Goal: Find contact information: Find contact information

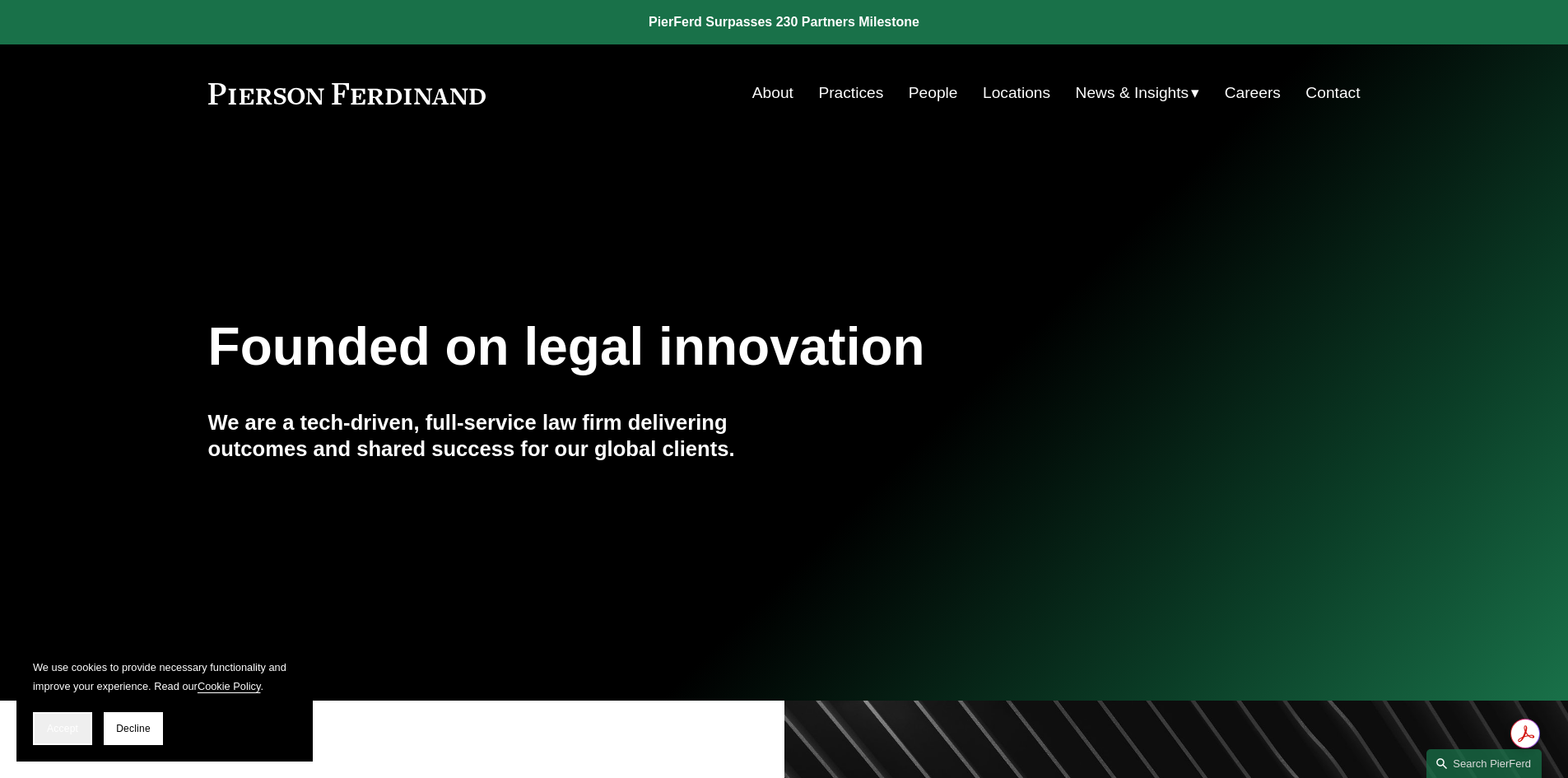
click at [66, 736] on button "Accept" at bounding box center [62, 728] width 59 height 32
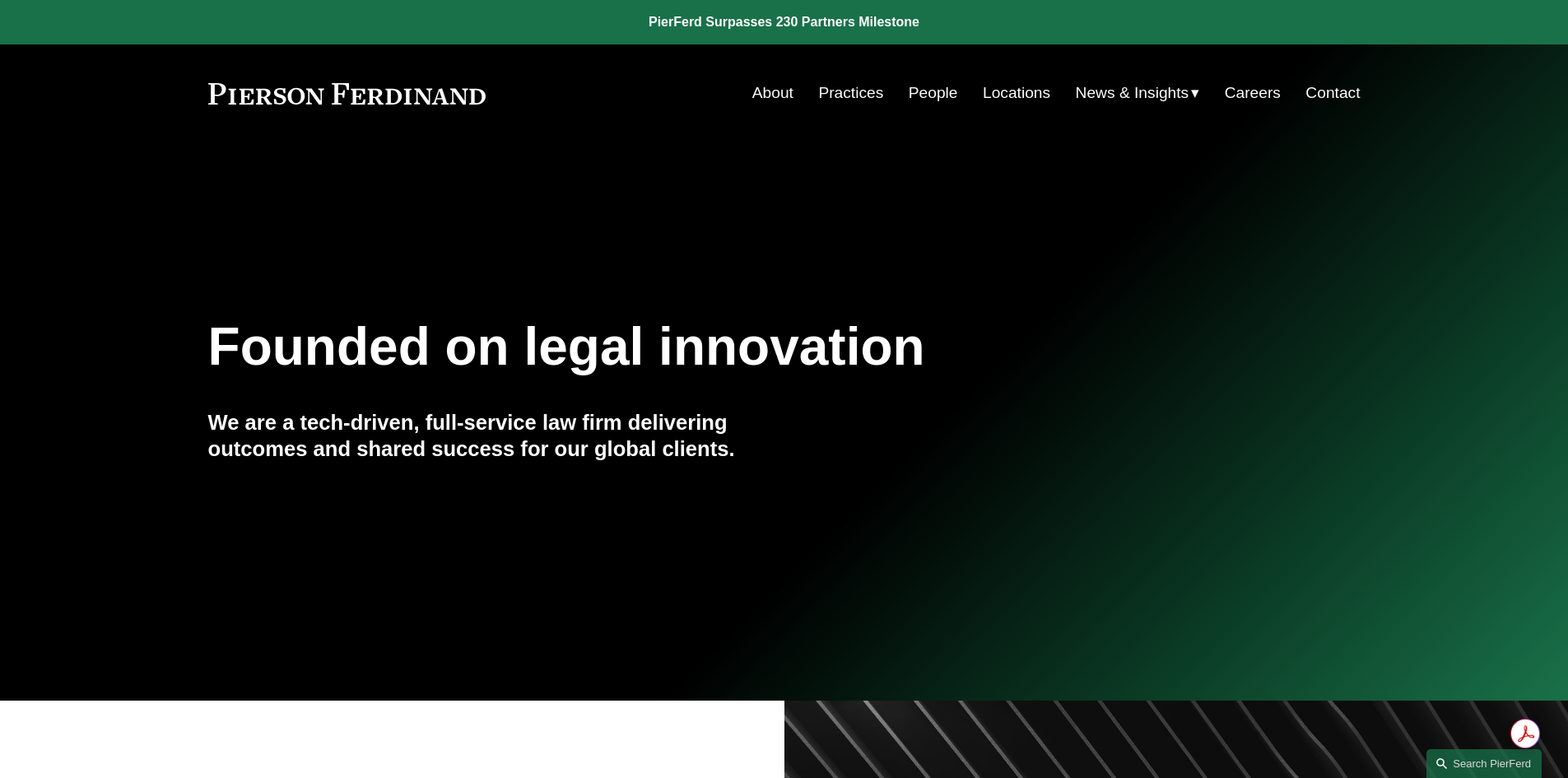
click at [1025, 94] on link "Locations" at bounding box center [1017, 93] width 68 height 32
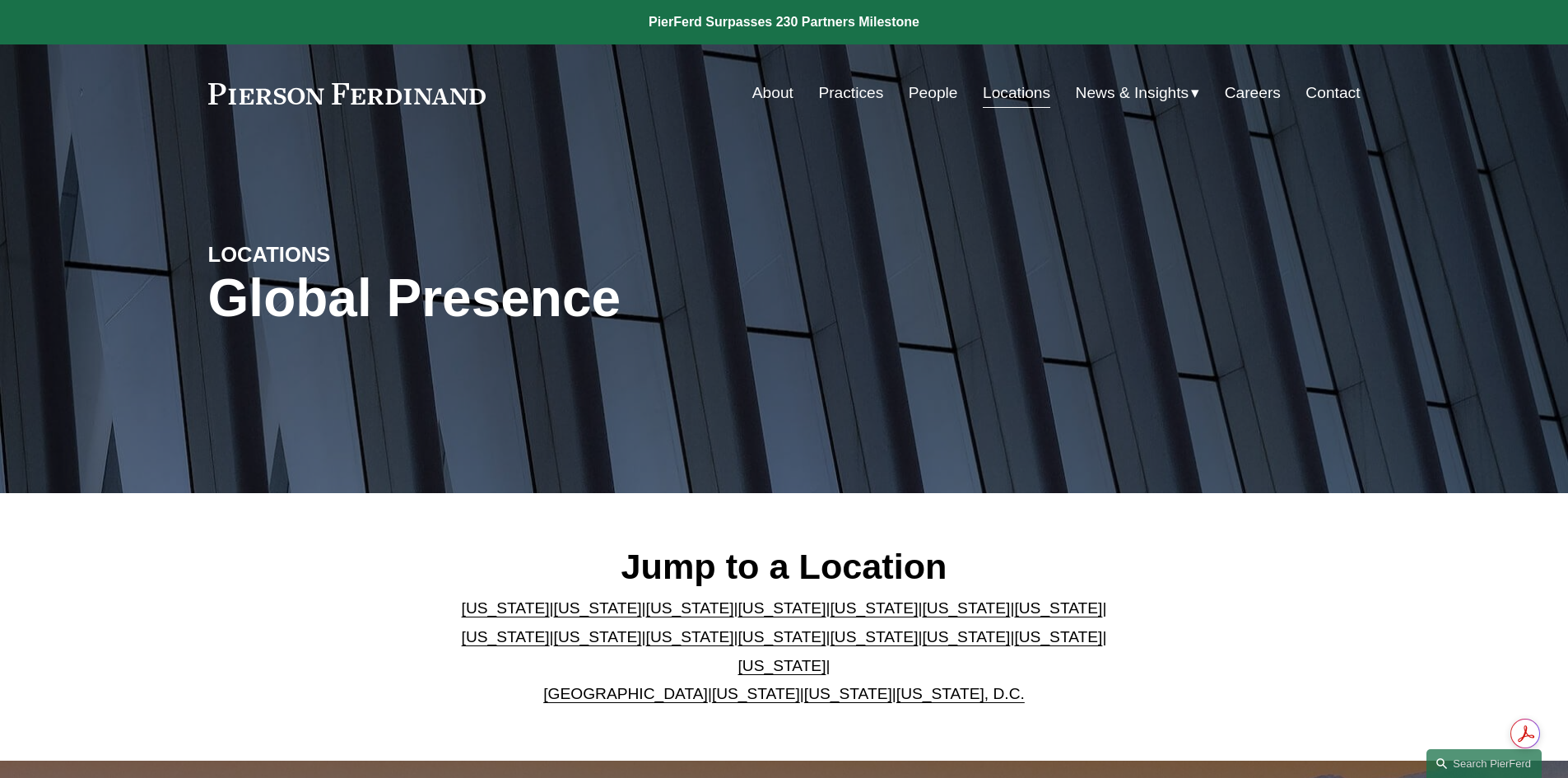
click at [564, 614] on link "[US_STATE]" at bounding box center [598, 607] width 88 height 18
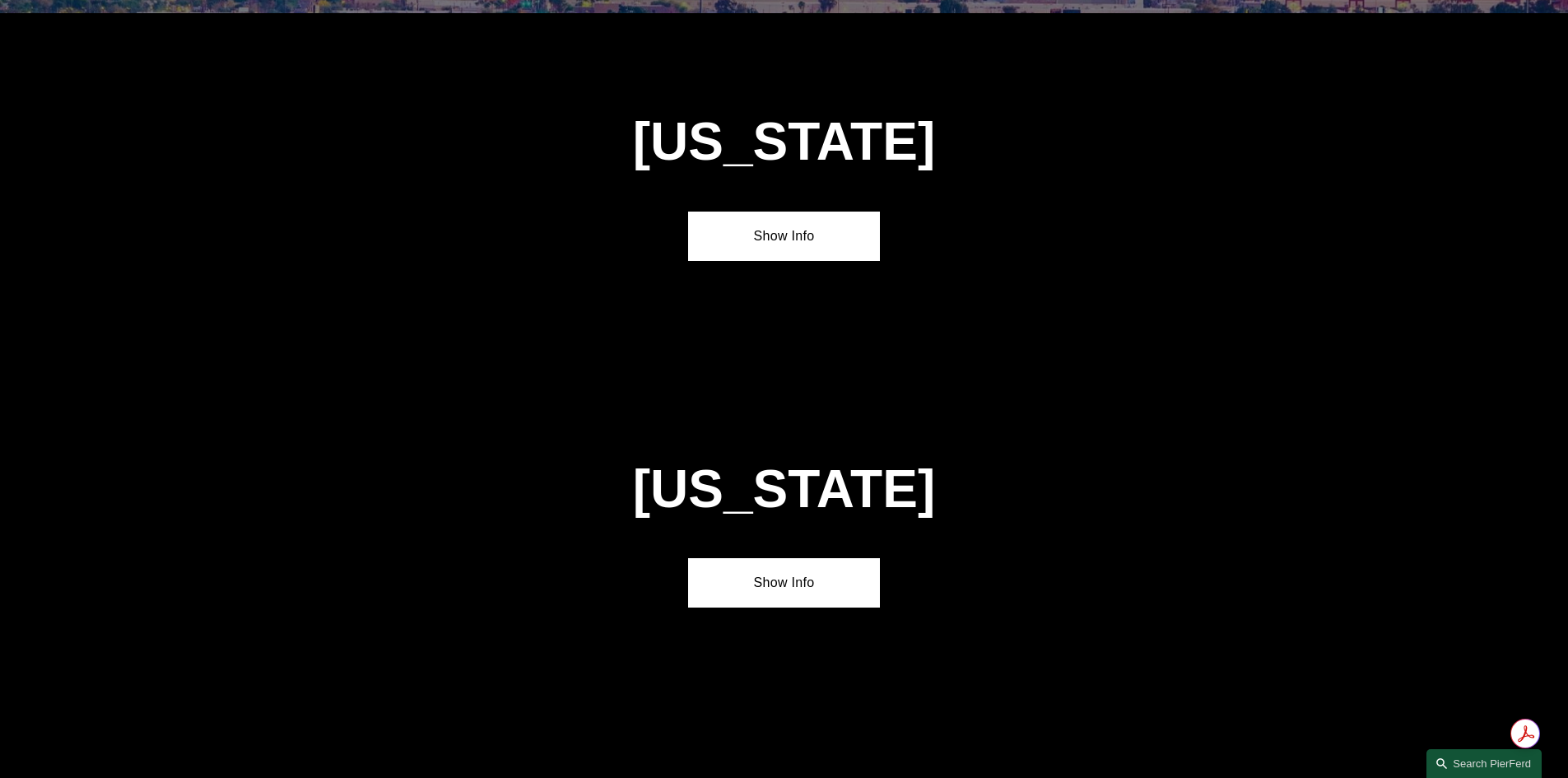
scroll to position [1098, 0]
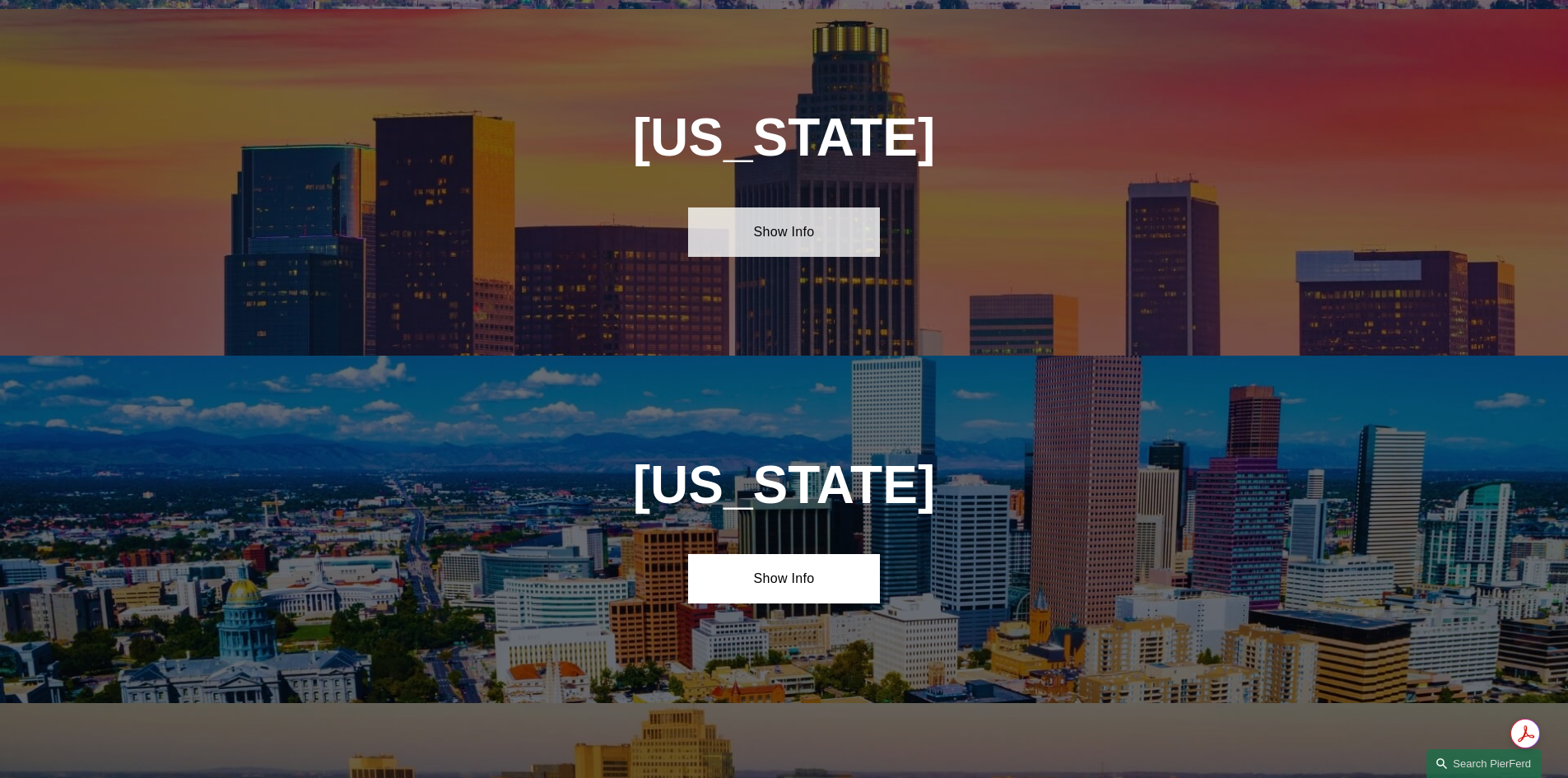
click at [795, 215] on link "Show Info" at bounding box center [784, 231] width 192 height 49
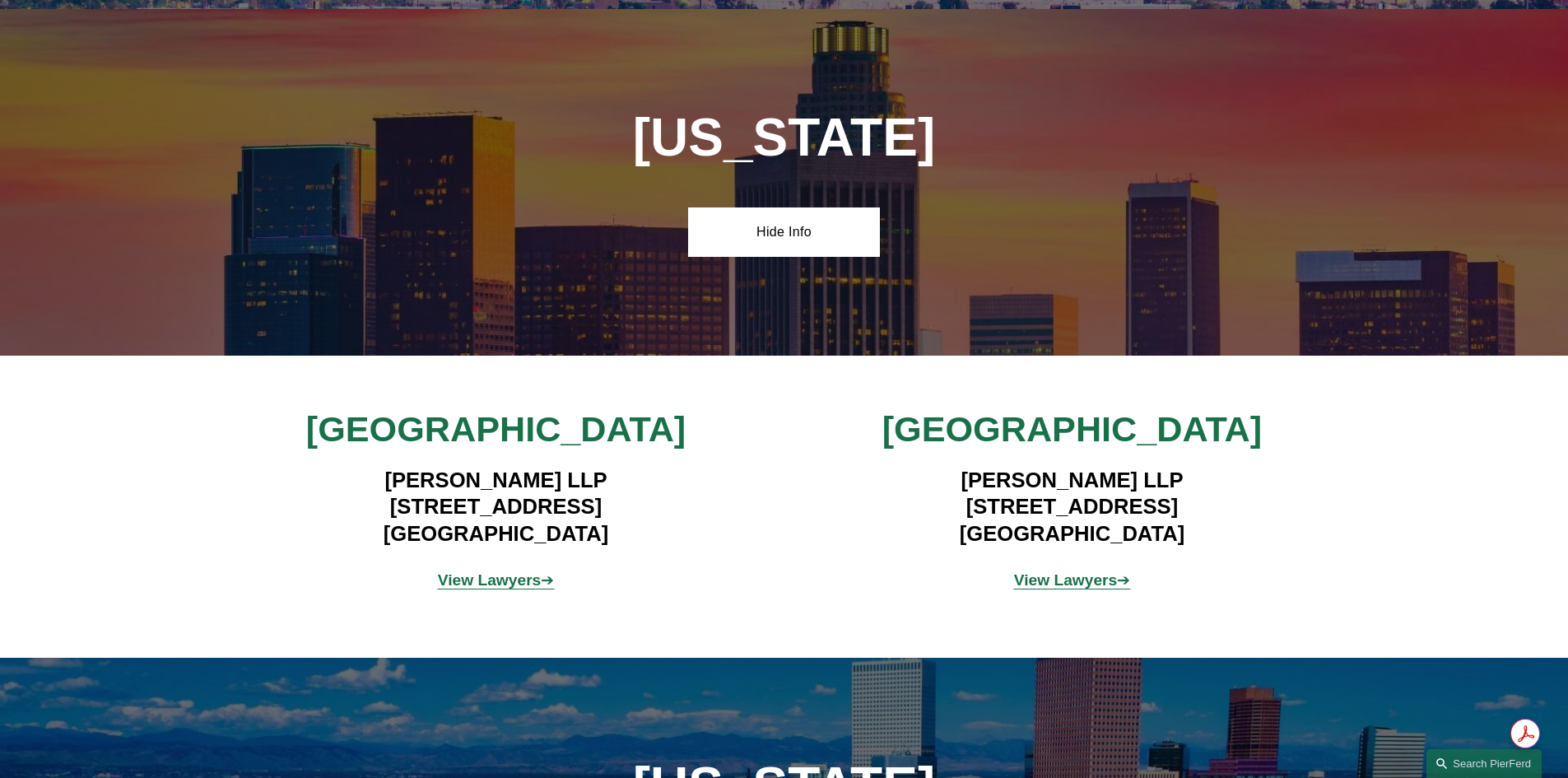
click at [1063, 571] on strong "View Lawyers" at bounding box center [1066, 579] width 104 height 18
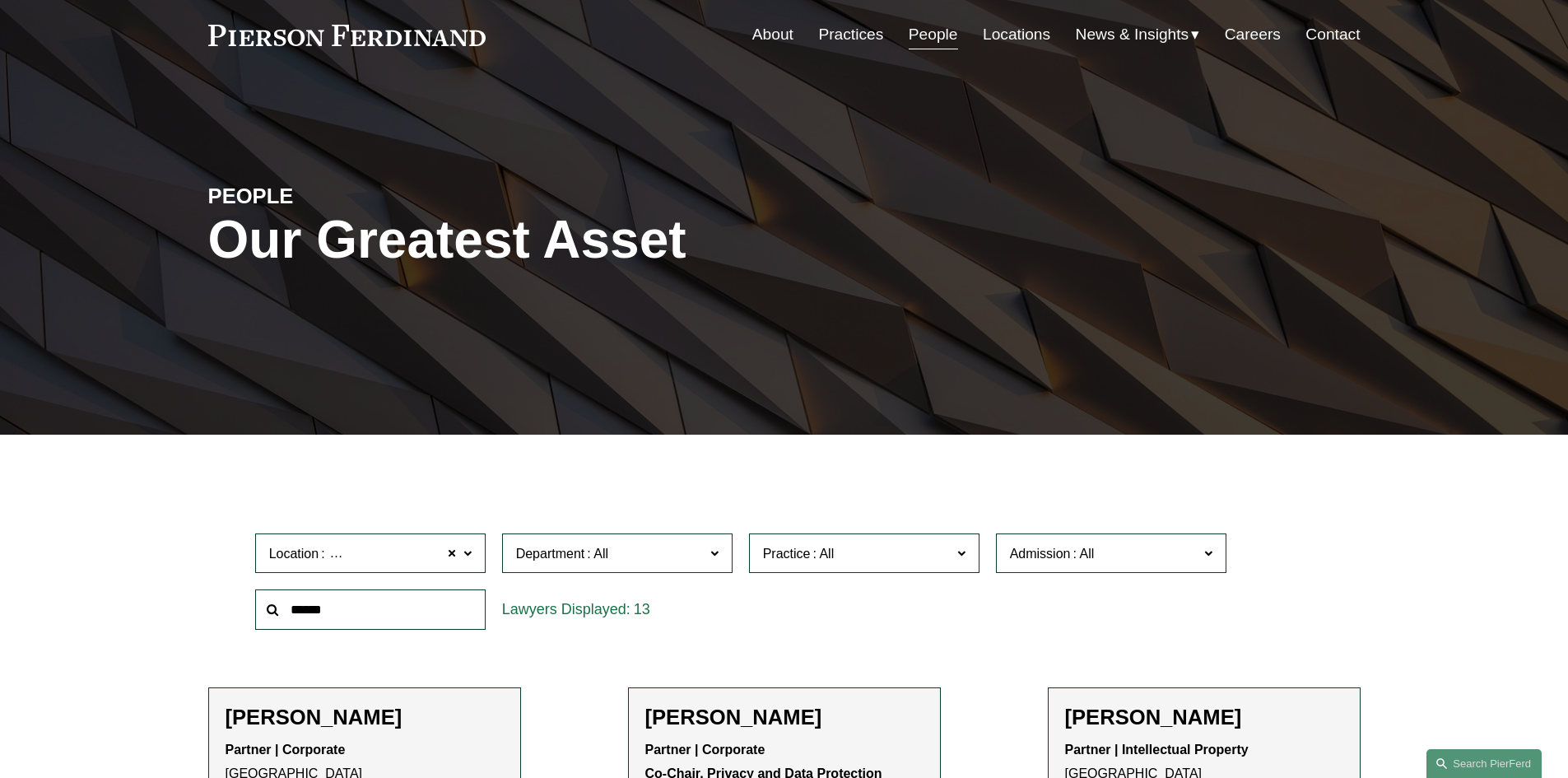
scroll to position [247, 0]
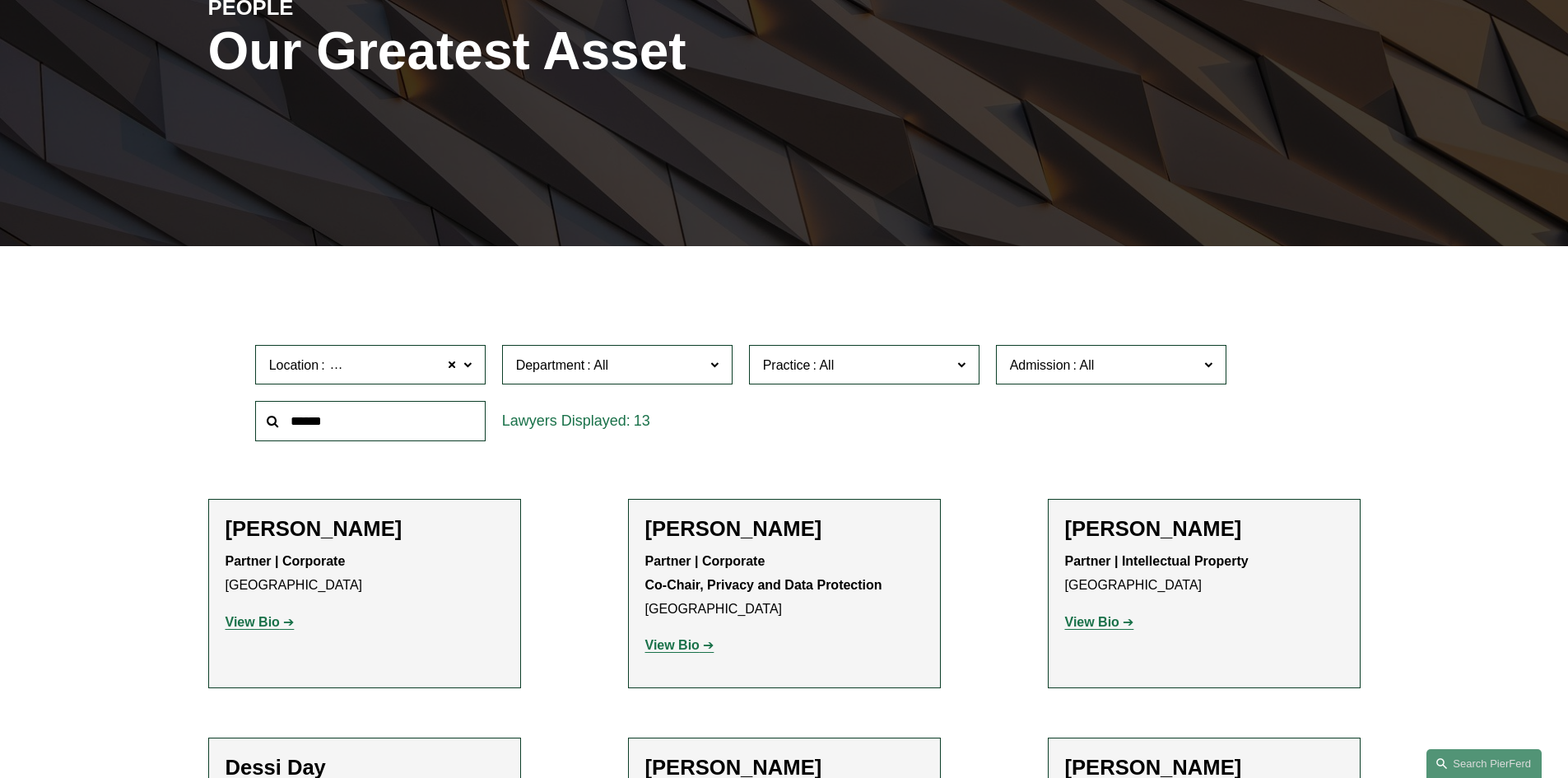
click at [969, 366] on label "Practice" at bounding box center [864, 364] width 230 height 40
click at [0, 0] on link "Environmental, Health, and Safety" at bounding box center [0, 0] width 0 height 0
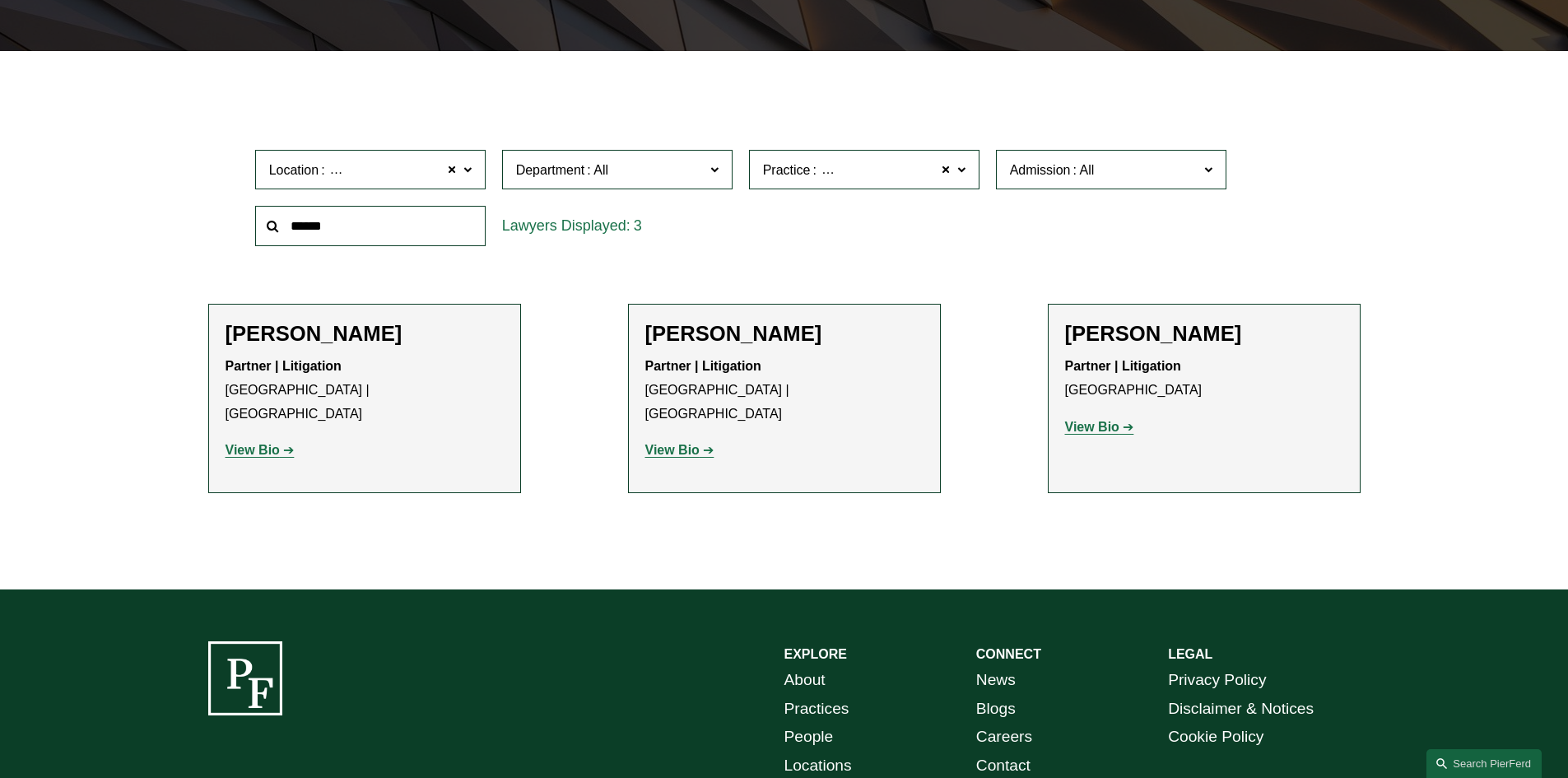
scroll to position [494, 0]
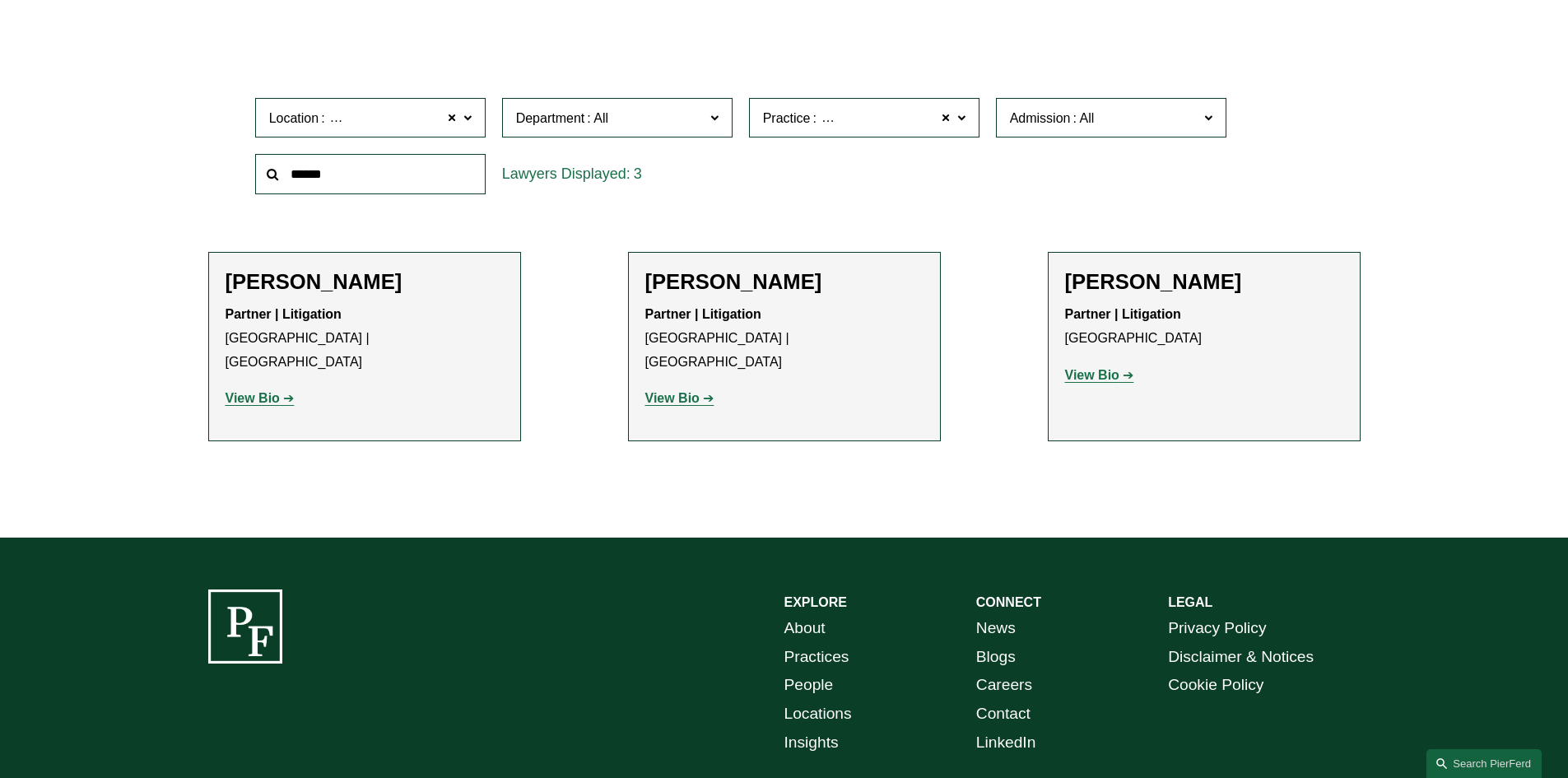
click at [1111, 379] on strong "View Bio" at bounding box center [1092, 374] width 55 height 14
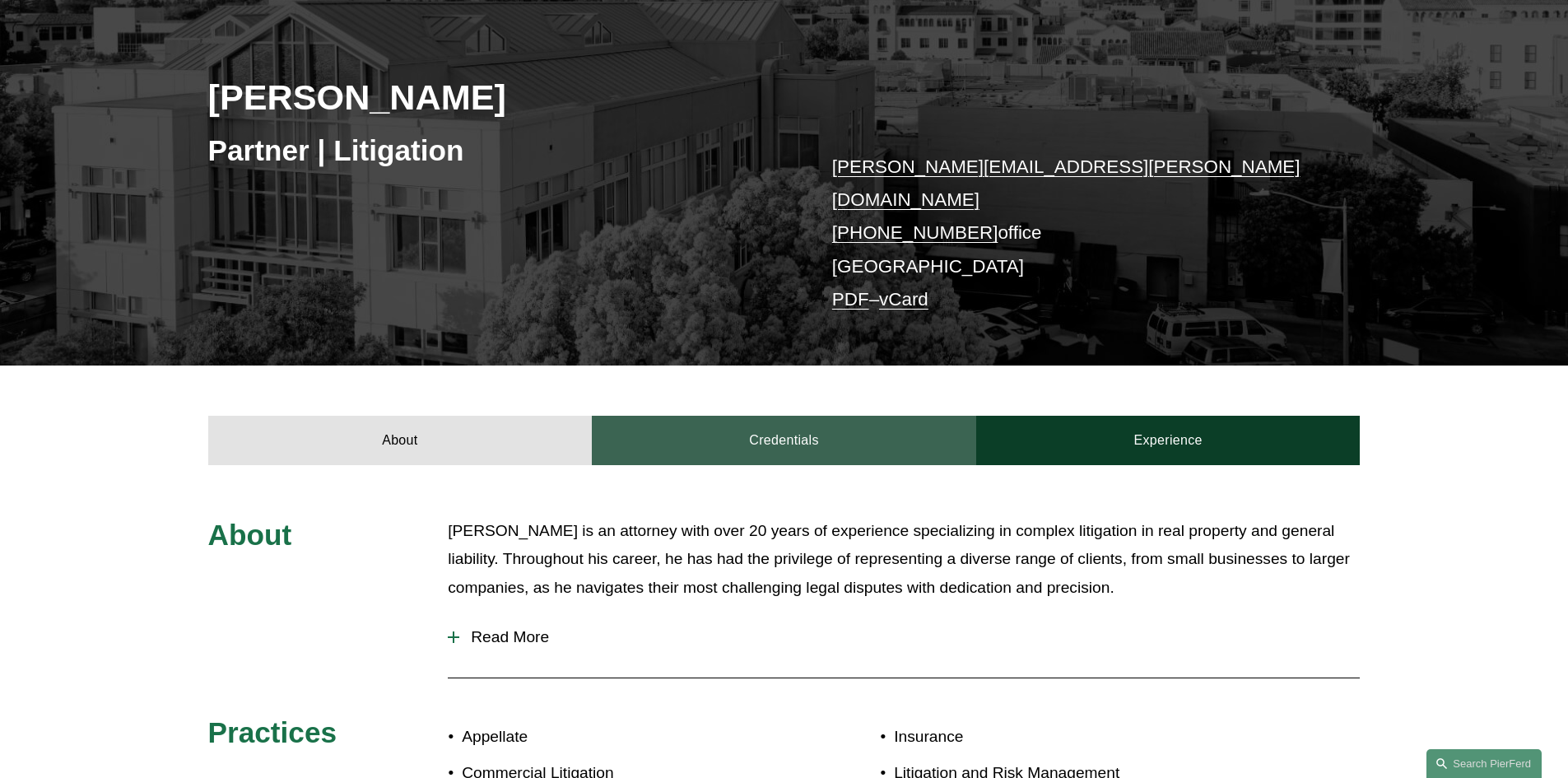
scroll to position [247, 0]
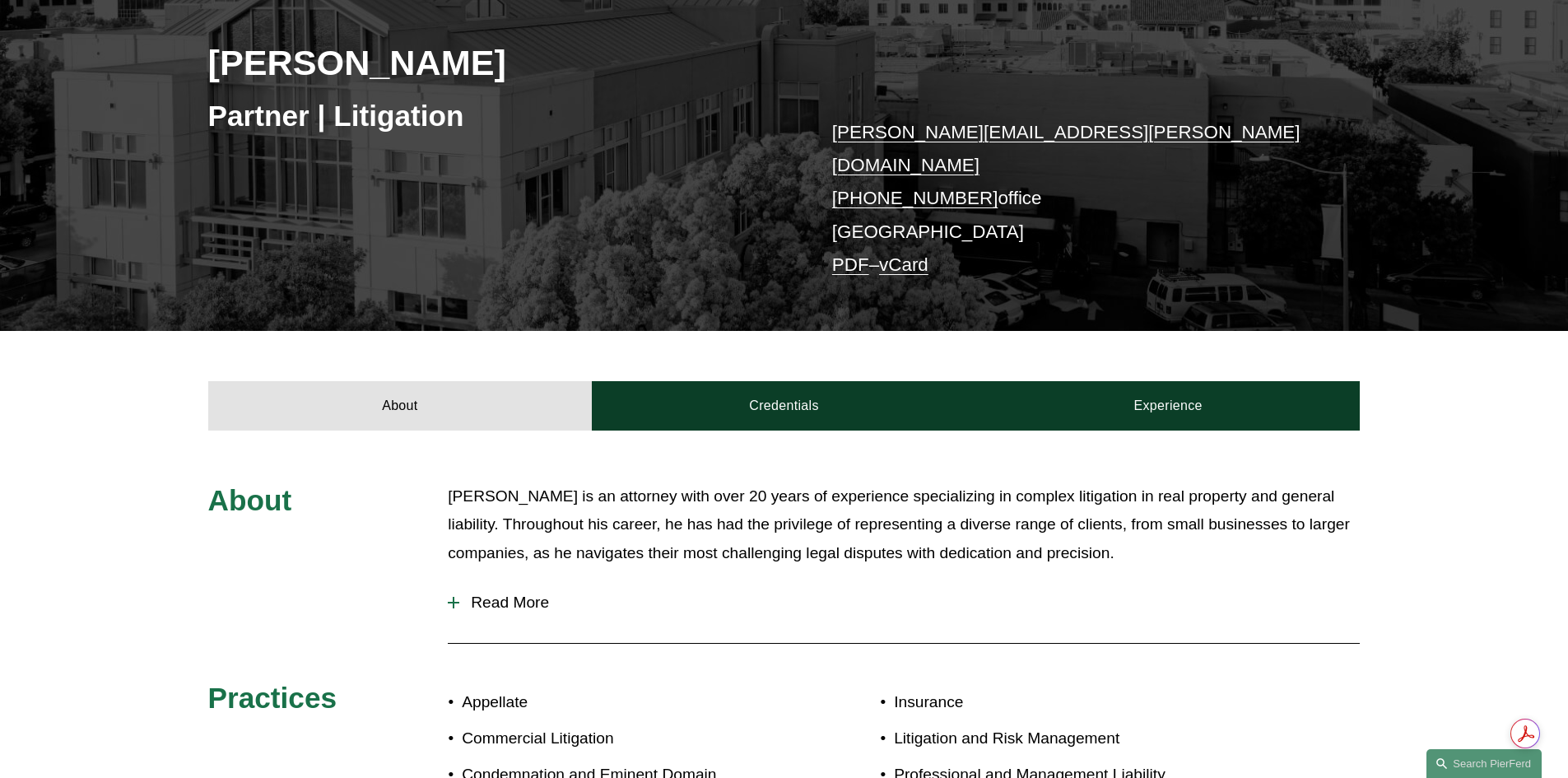
click at [458, 597] on div at bounding box center [453, 603] width 11 height 11
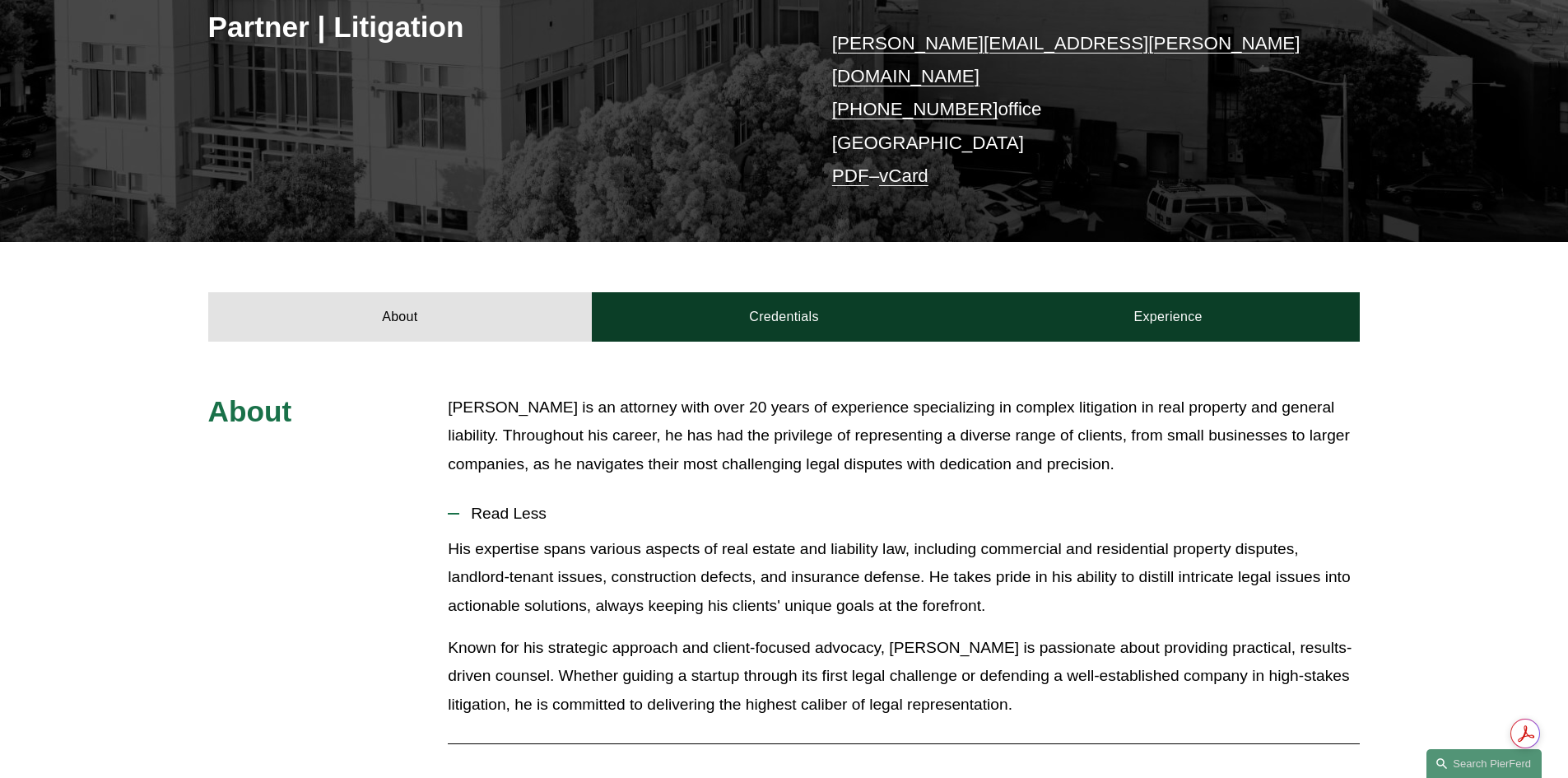
scroll to position [330, 0]
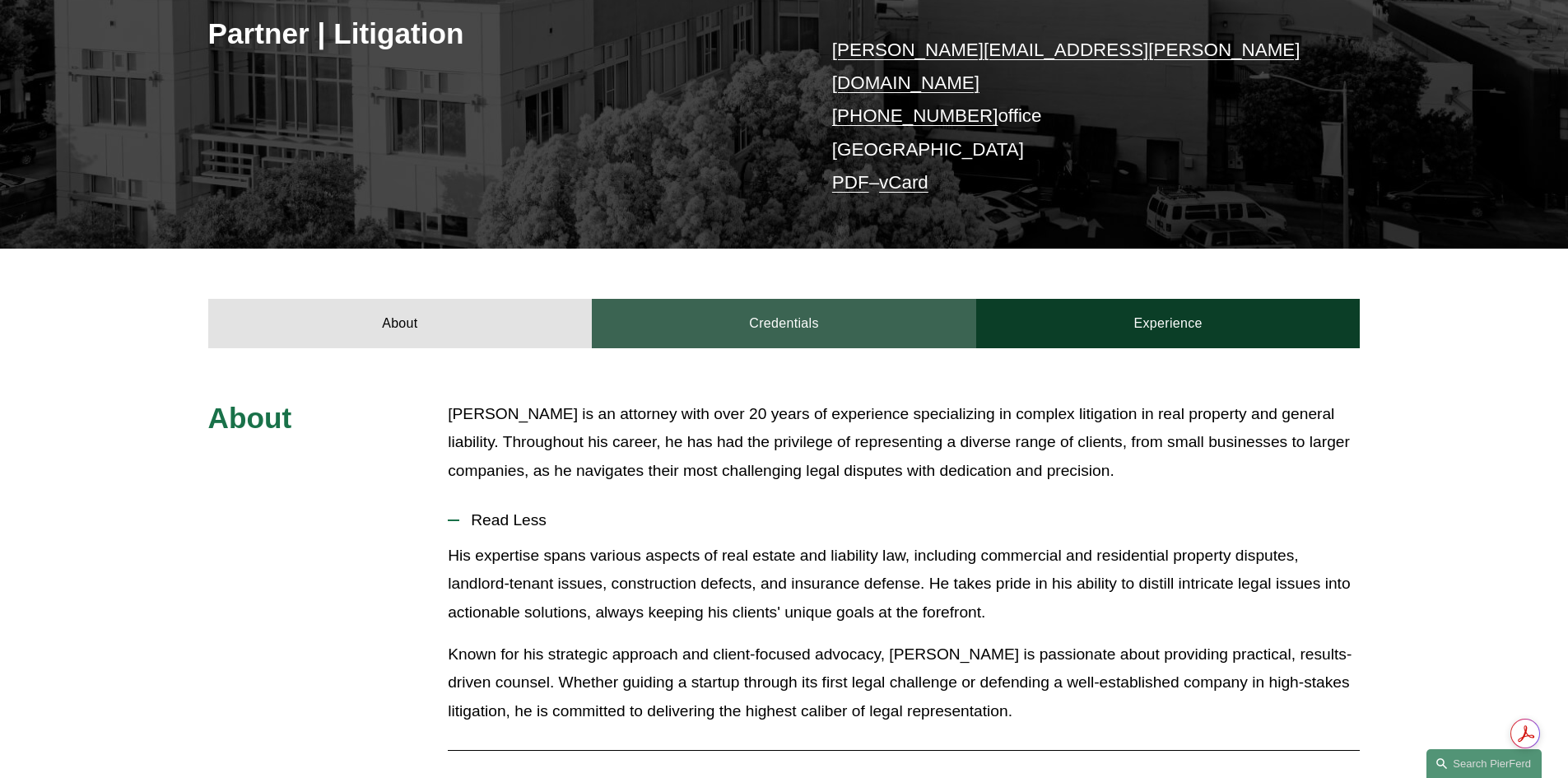
click at [828, 304] on link "Credentials" at bounding box center [784, 323] width 384 height 49
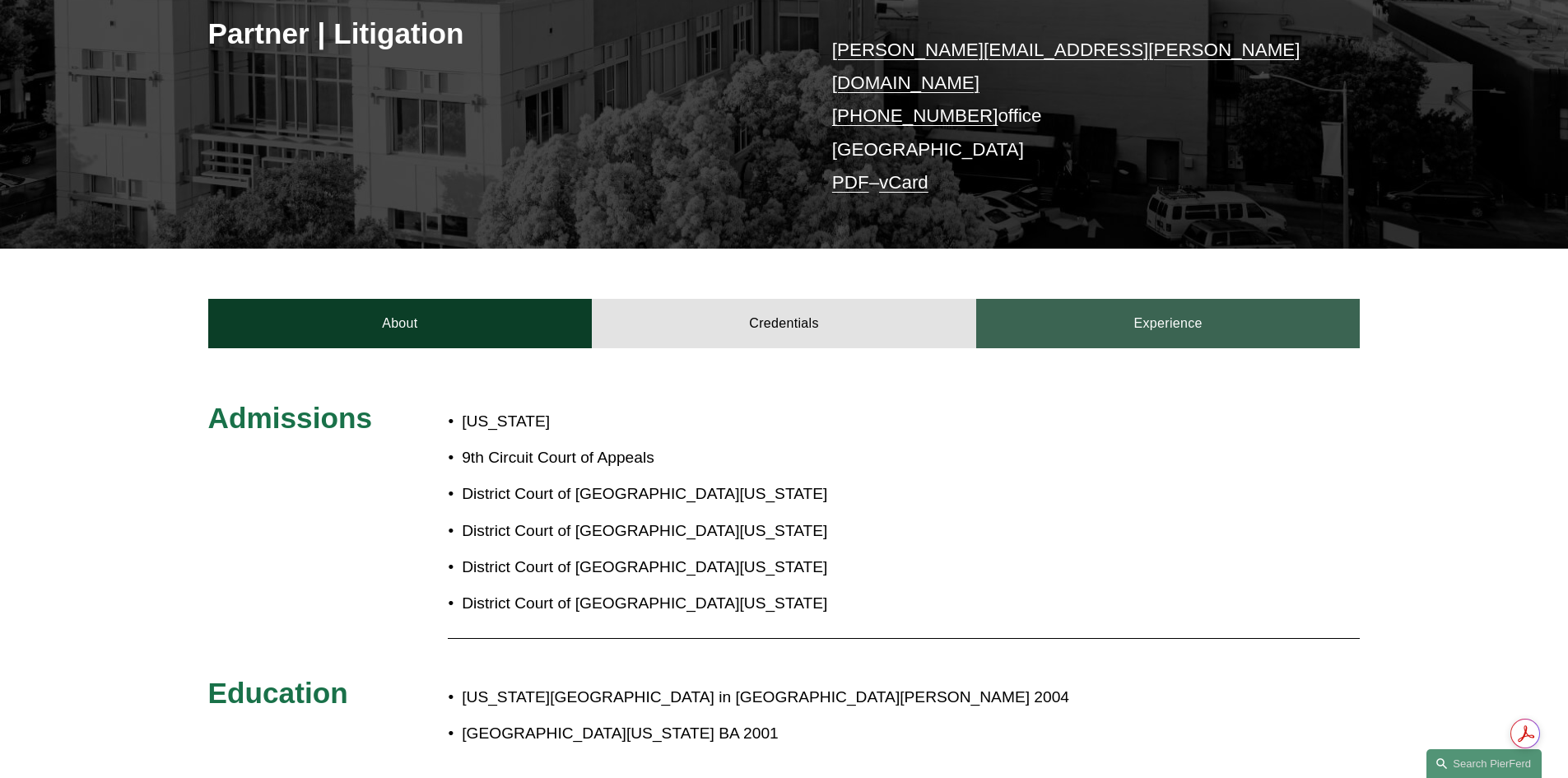
click at [1116, 315] on link "Experience" at bounding box center [1169, 323] width 384 height 49
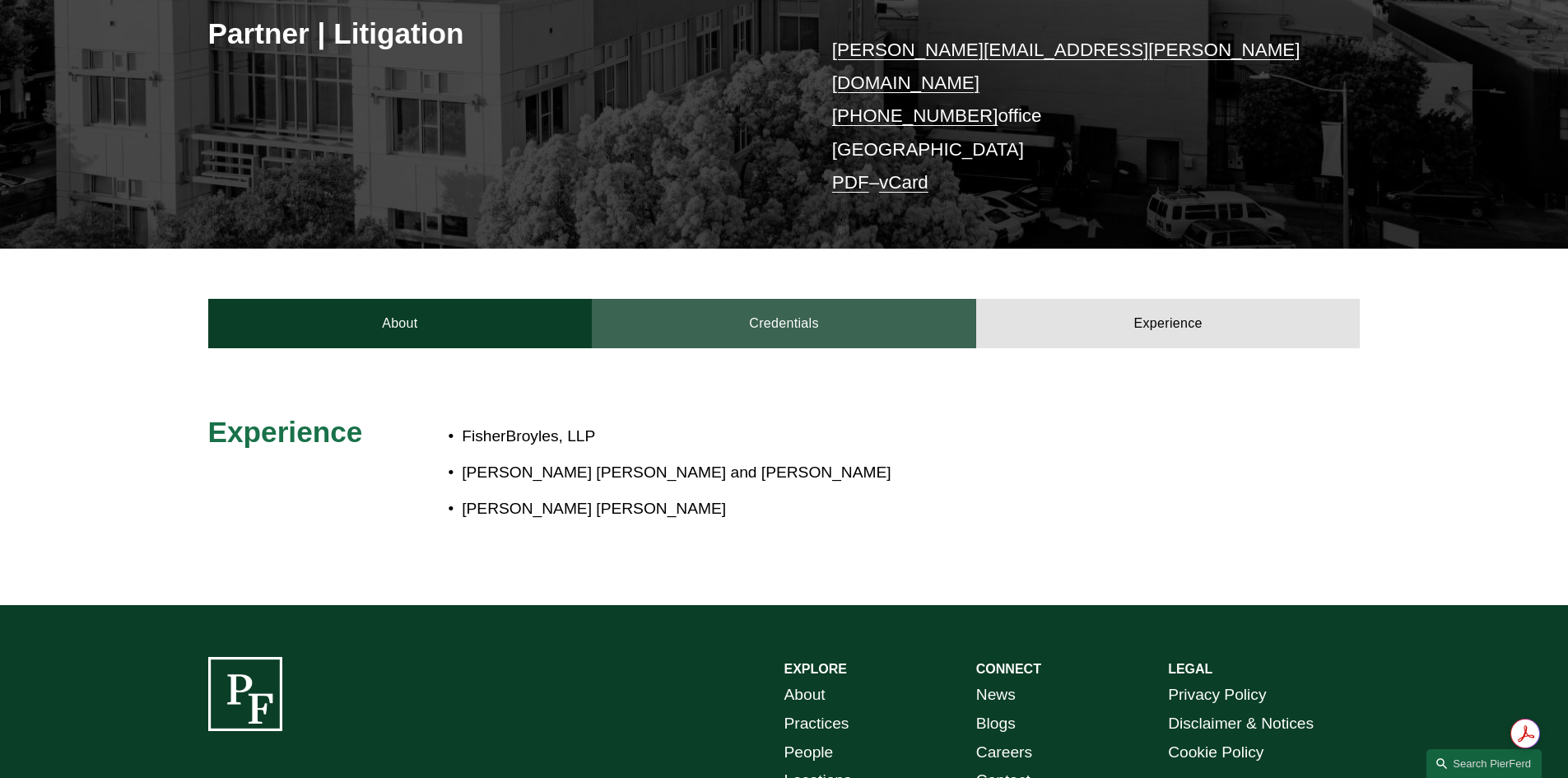
click at [748, 313] on link "Credentials" at bounding box center [784, 323] width 384 height 49
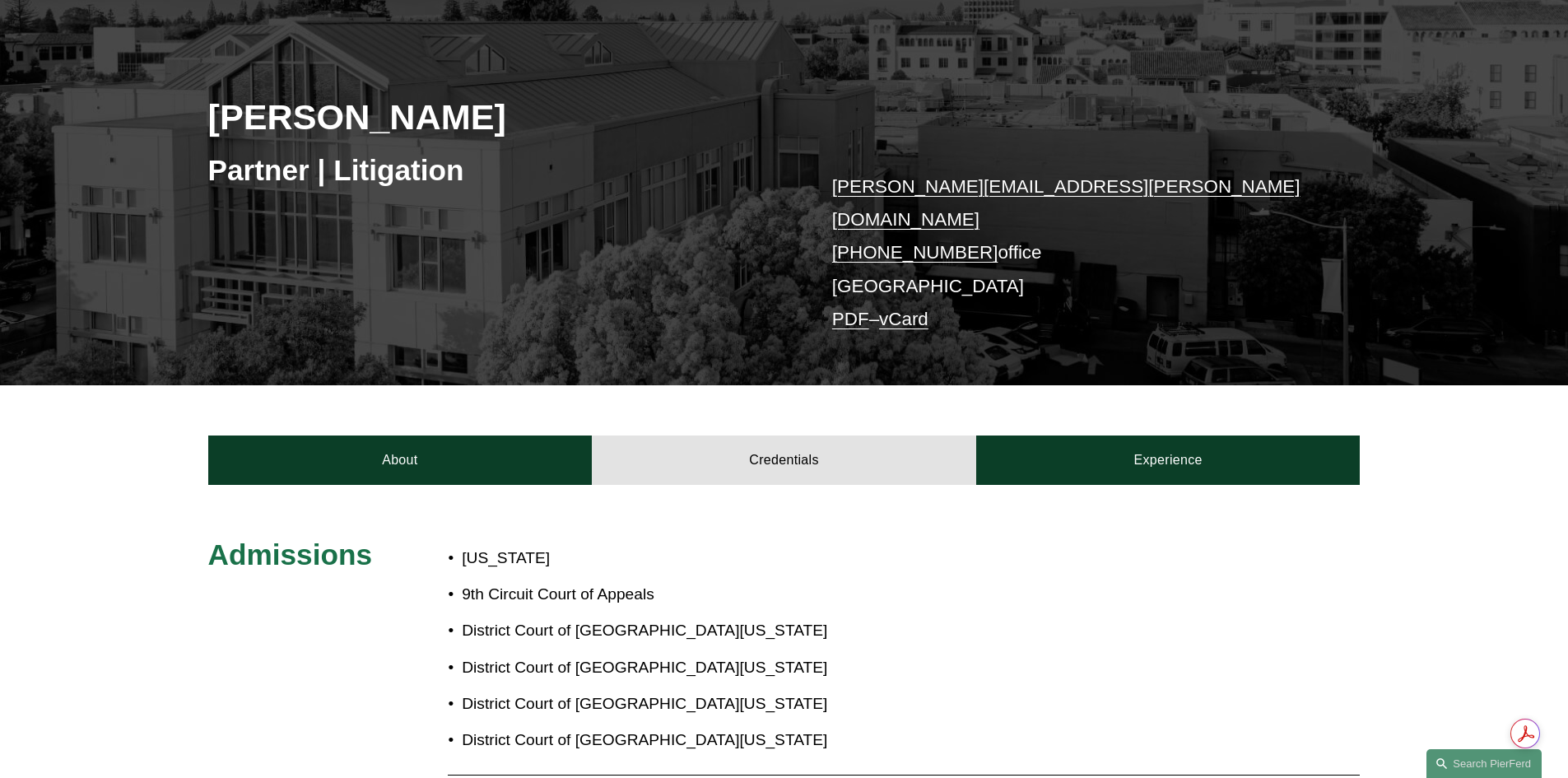
scroll to position [0, 0]
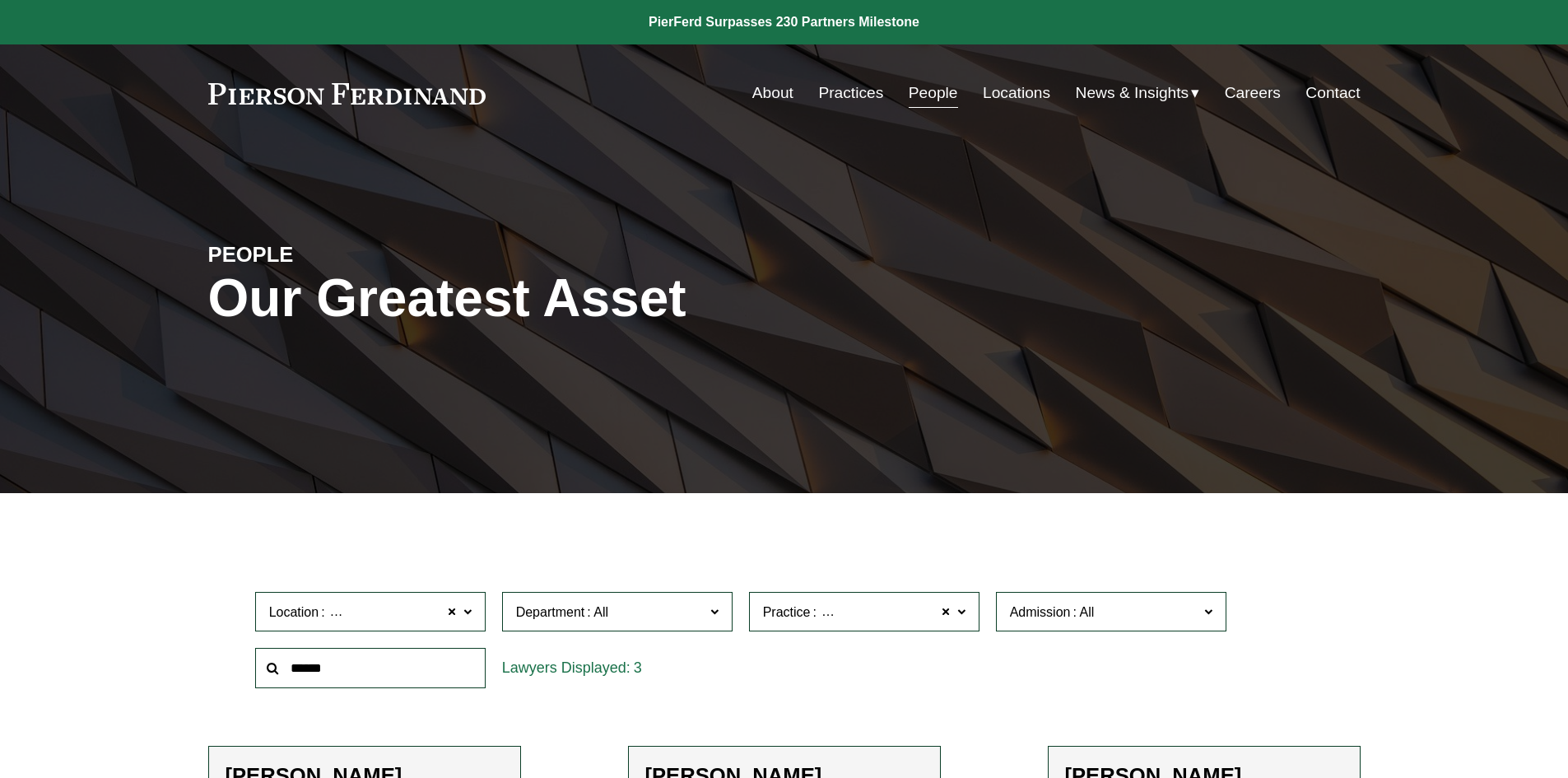
scroll to position [494, 0]
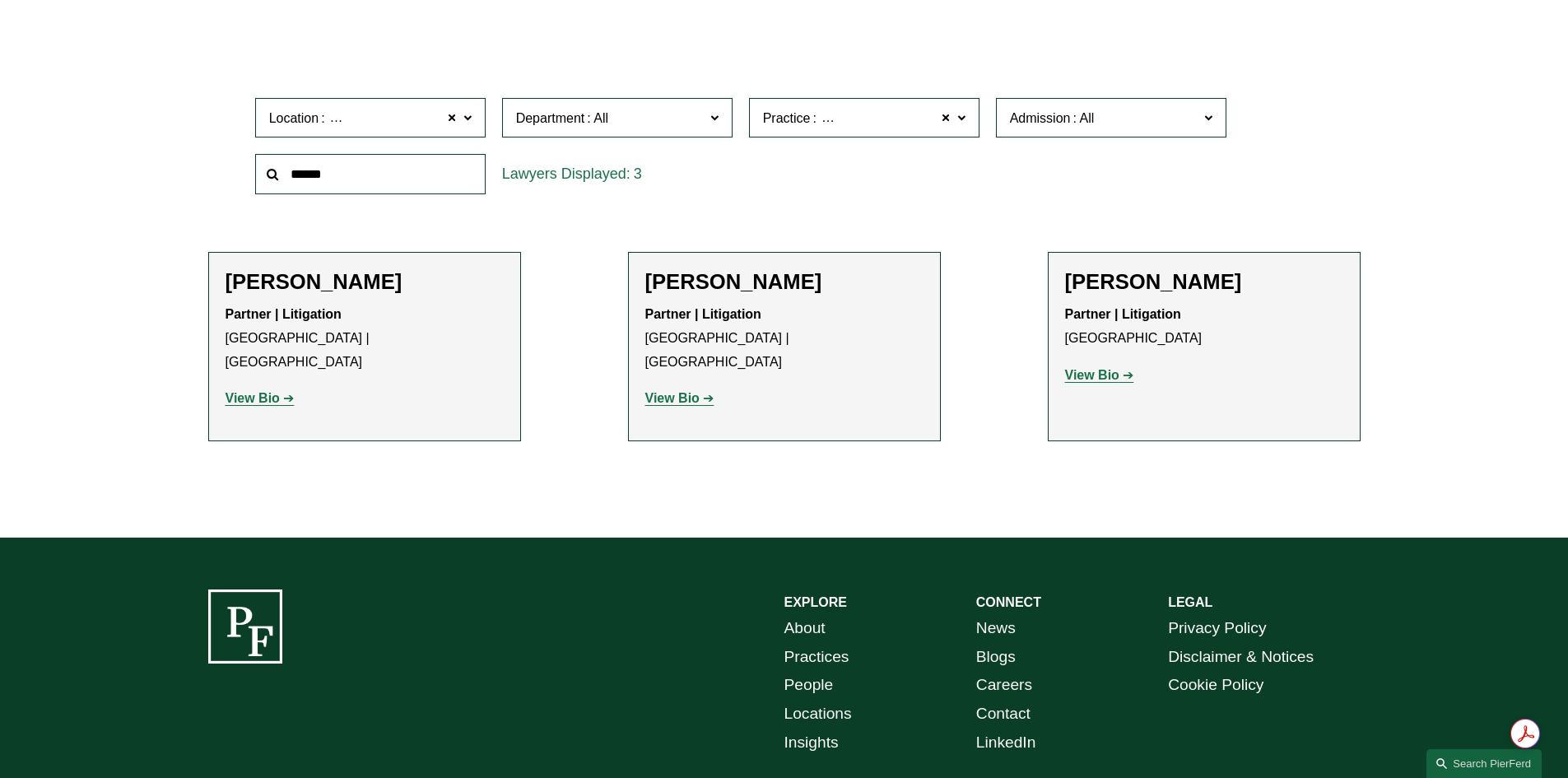
click at [689, 391] on strong "View Bio" at bounding box center [672, 397] width 55 height 14
click at [263, 391] on strong "View Bio" at bounding box center [253, 397] width 55 height 14
click at [957, 117] on span at bounding box center [960, 116] width 8 height 21
click at [0, 0] on link "All" at bounding box center [0, 0] width 0 height 0
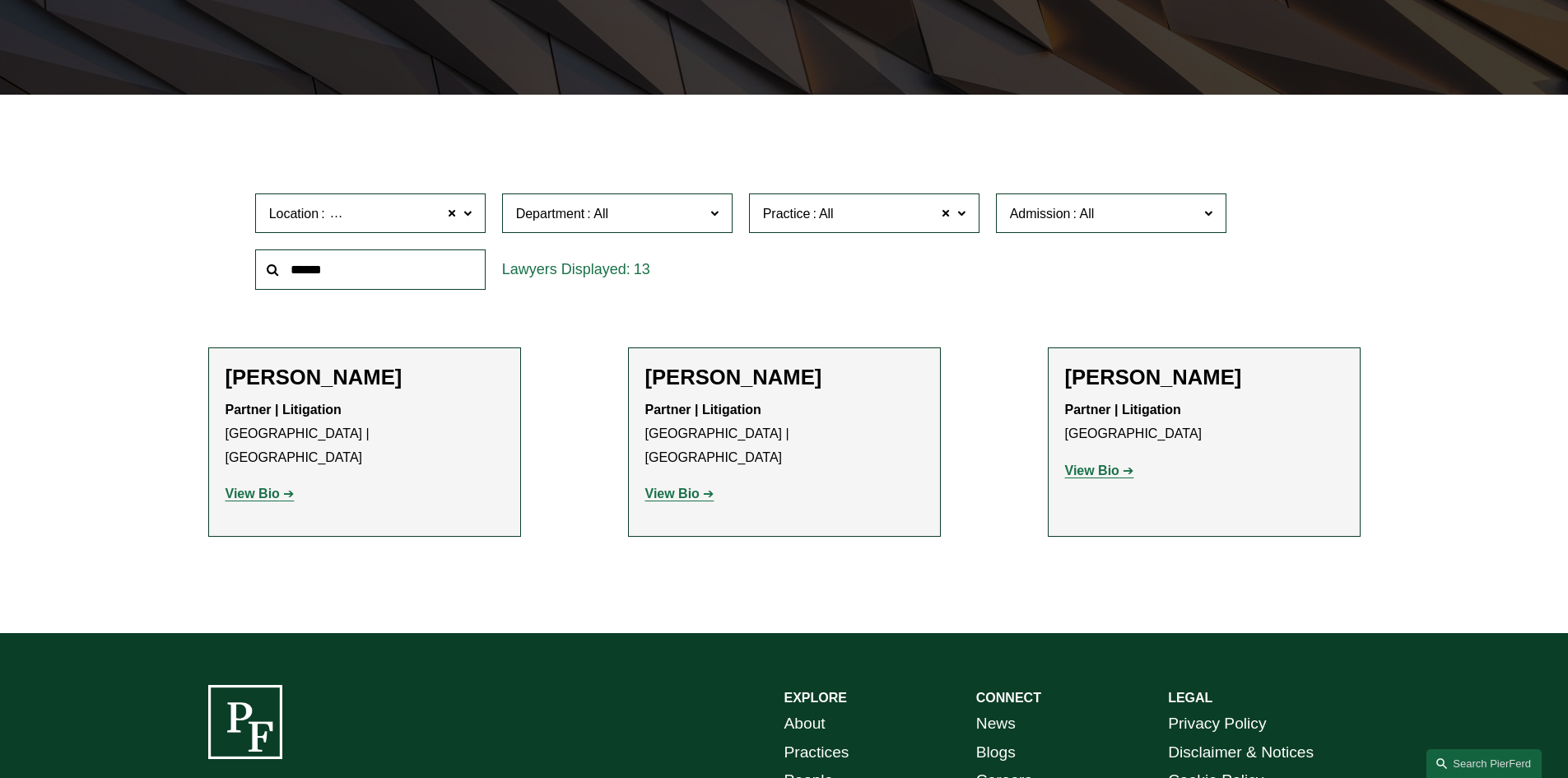
scroll to position [330, 0]
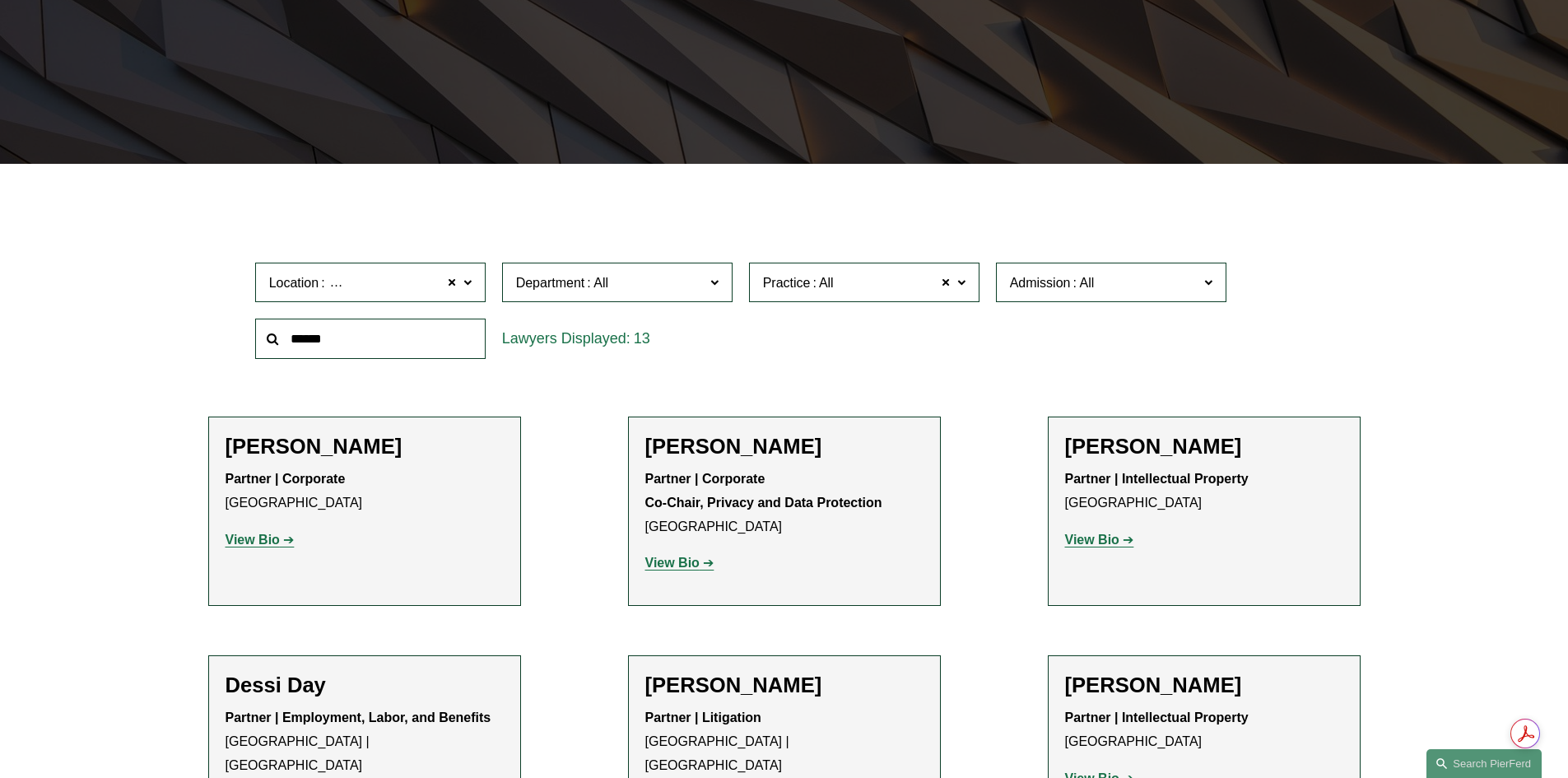
click at [294, 541] on link "View Bio" at bounding box center [260, 539] width 69 height 14
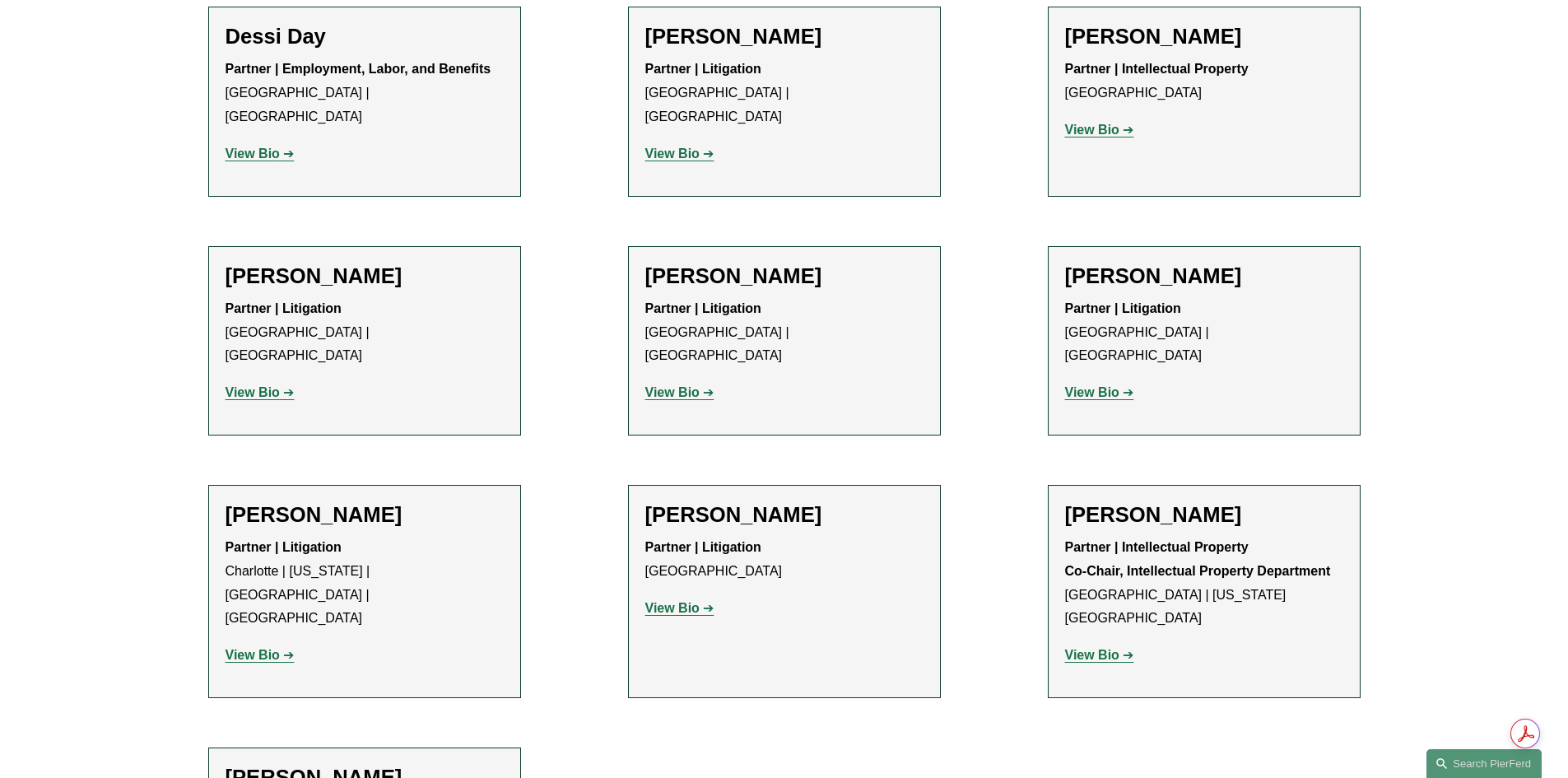
scroll to position [988, 0]
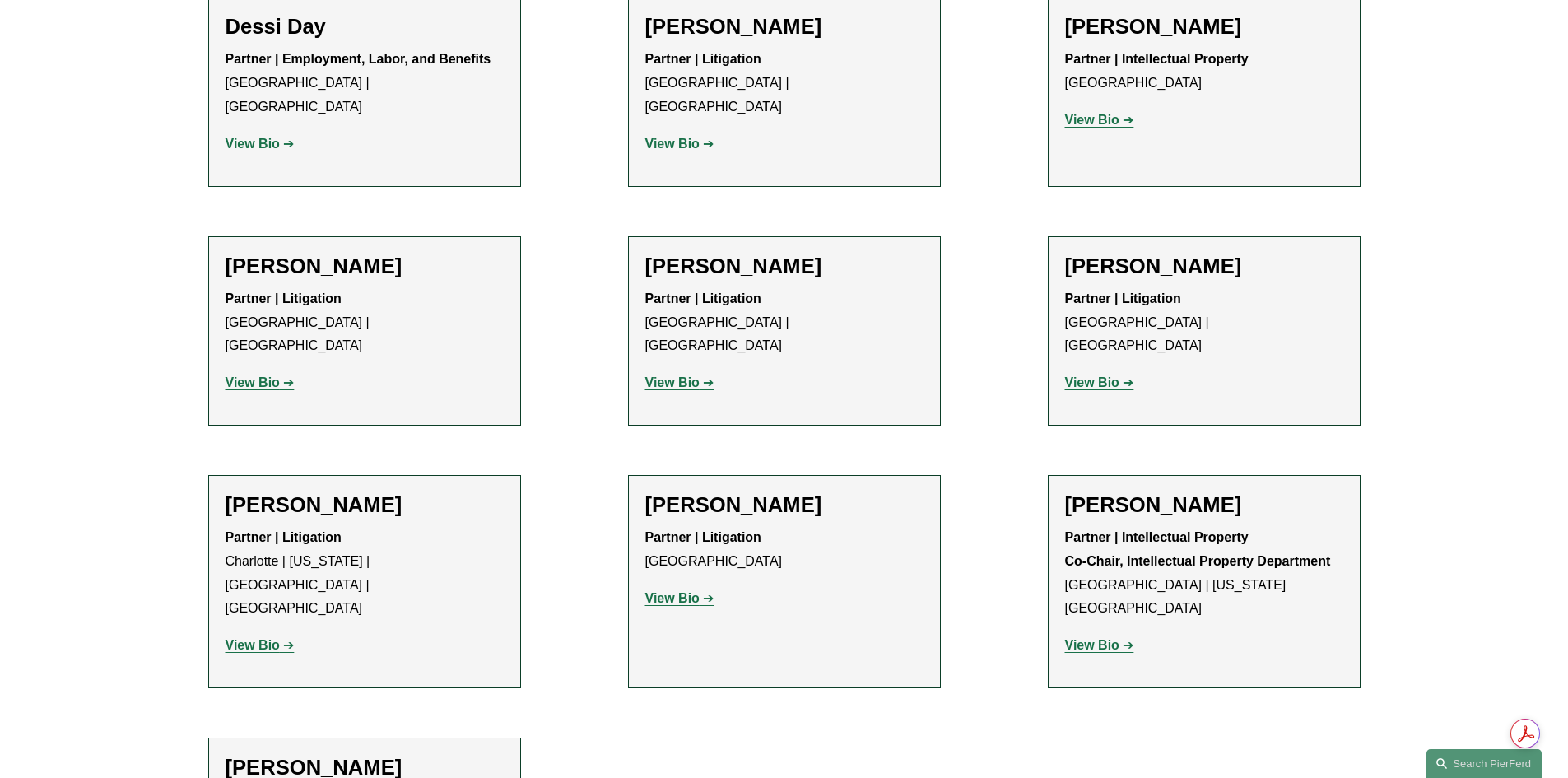
click at [288, 638] on link "View Bio" at bounding box center [260, 644] width 69 height 14
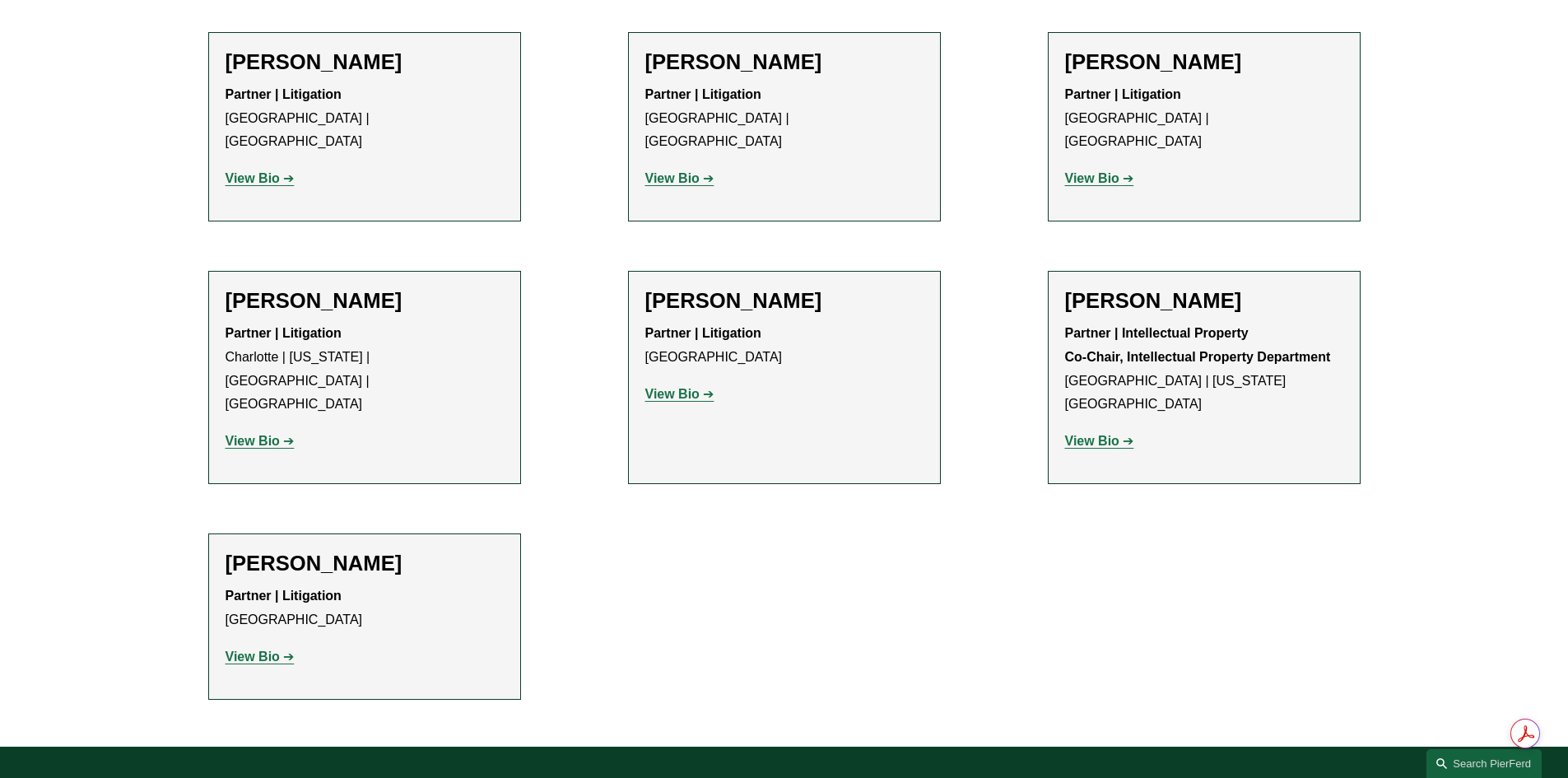
scroll to position [1317, 0]
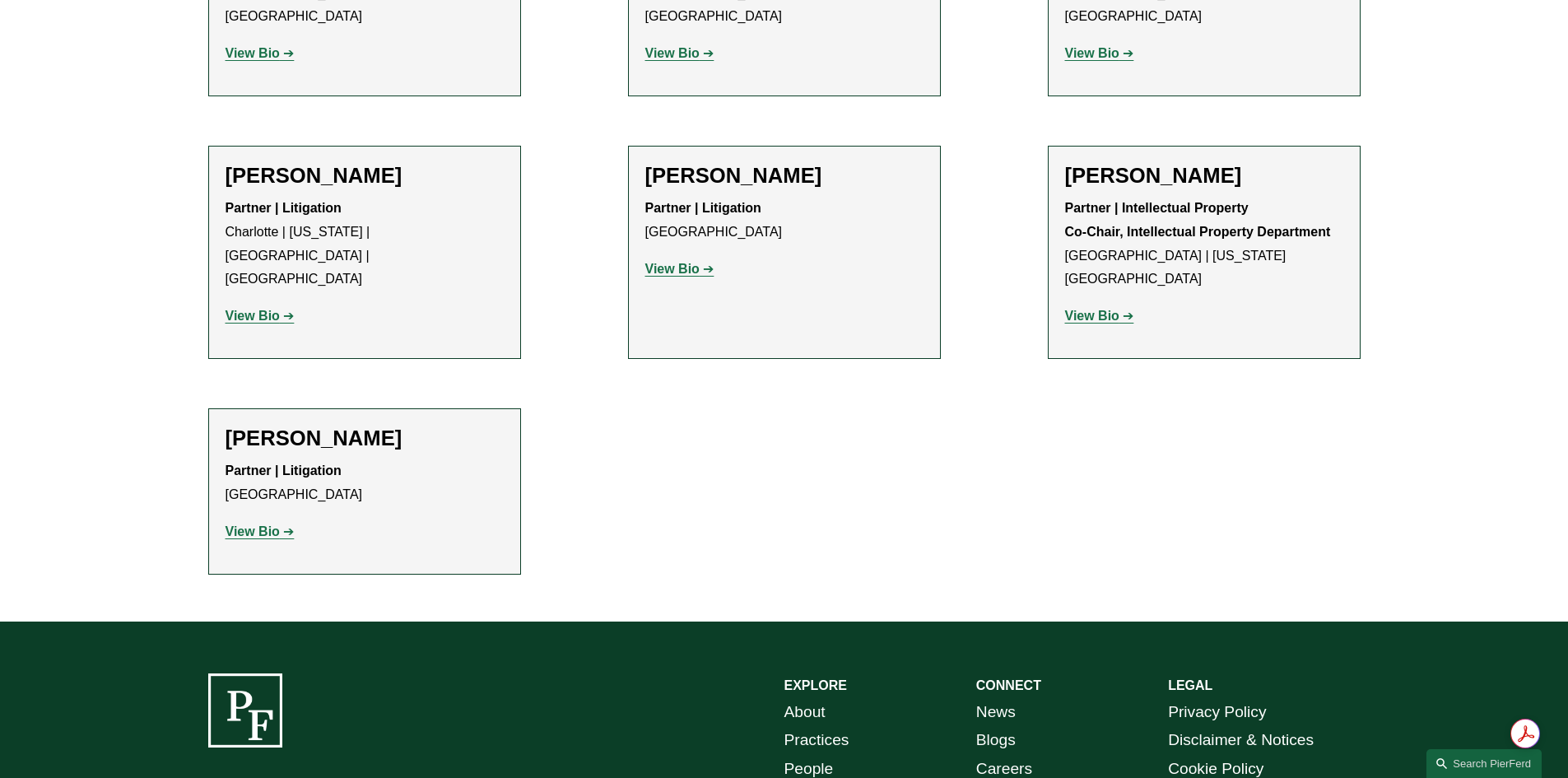
click at [263, 525] on strong "View Bio" at bounding box center [253, 531] width 55 height 14
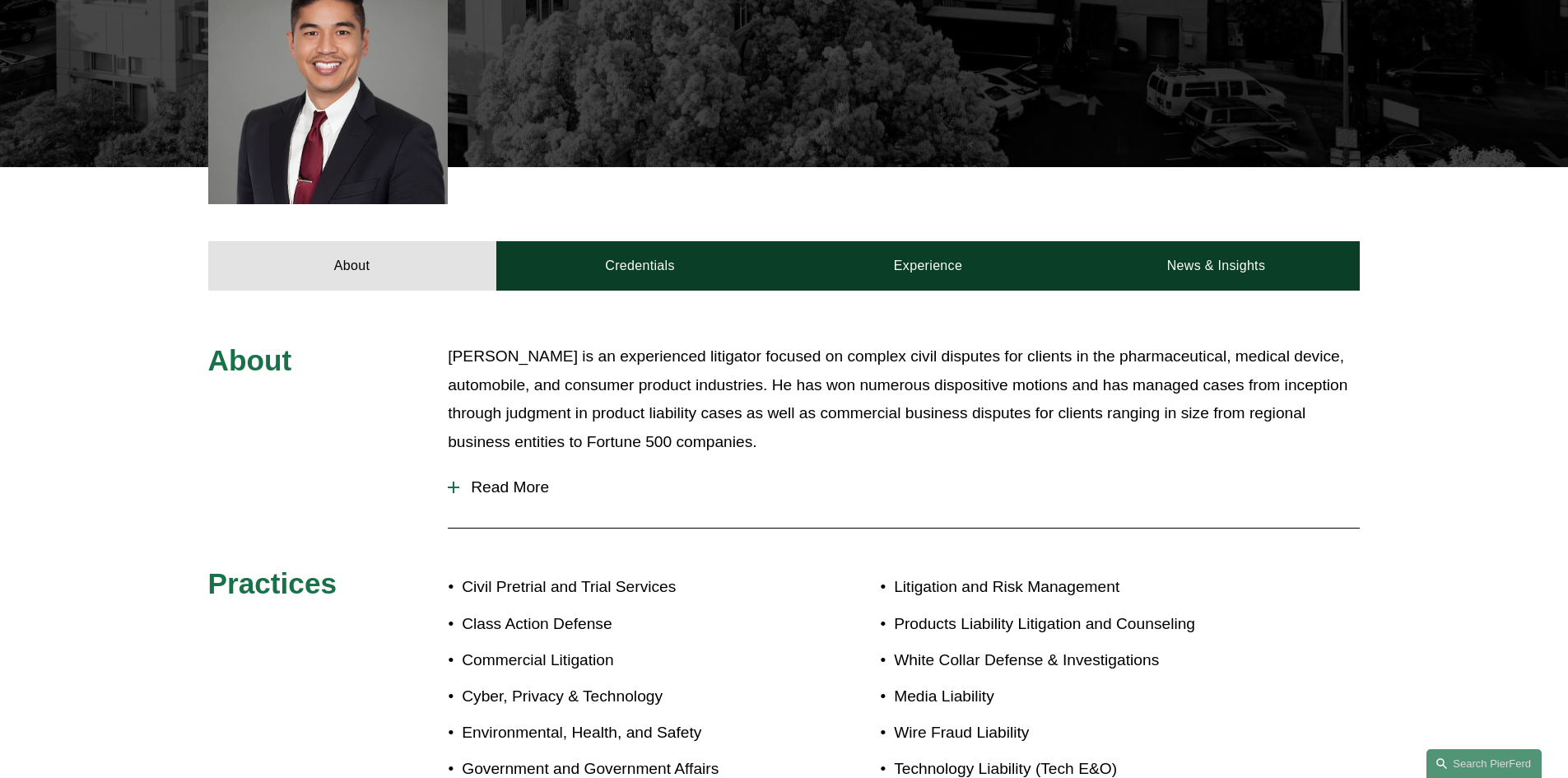
scroll to position [494, 0]
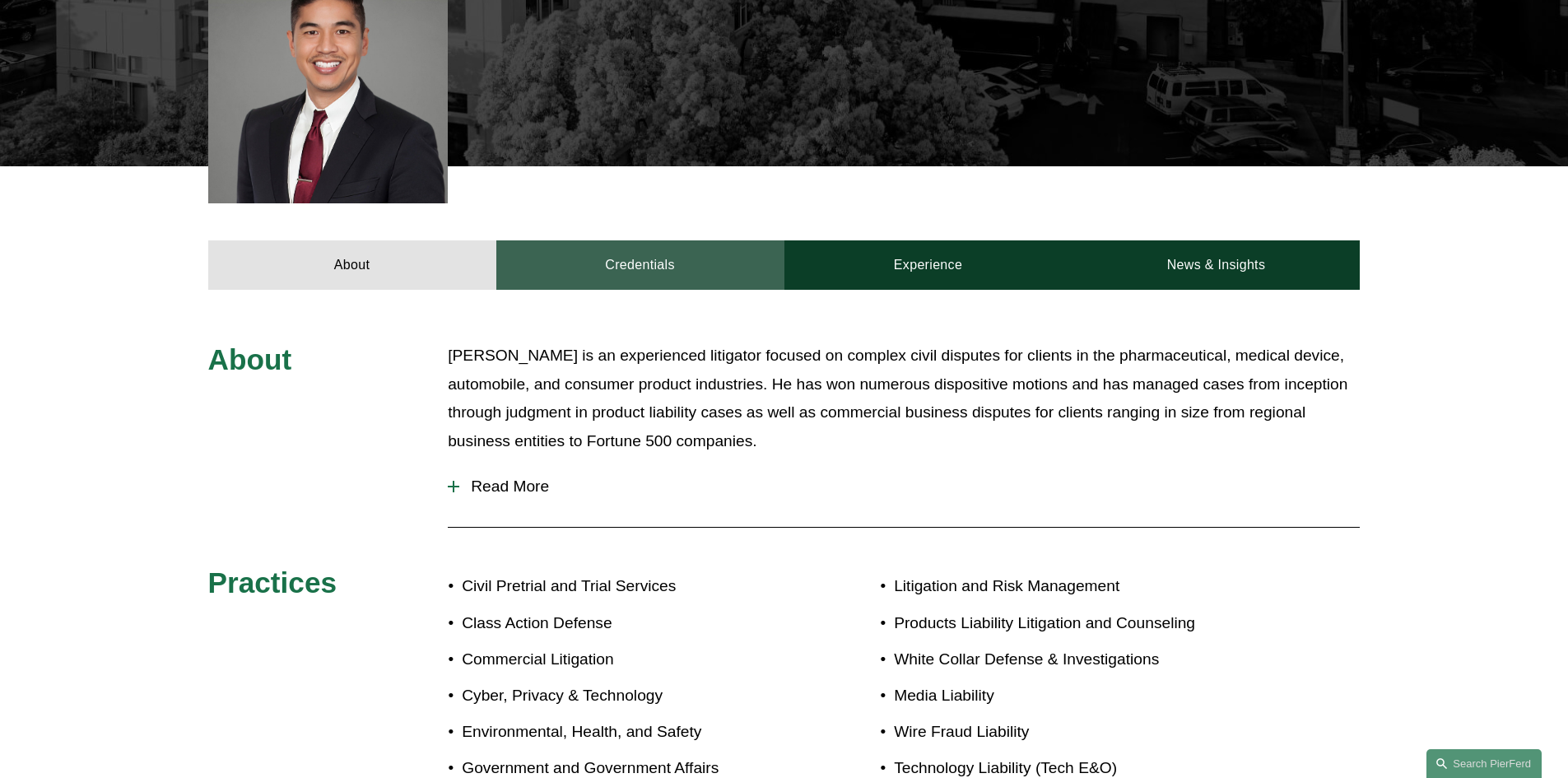
click at [651, 259] on link "Credentials" at bounding box center [641, 265] width 288 height 49
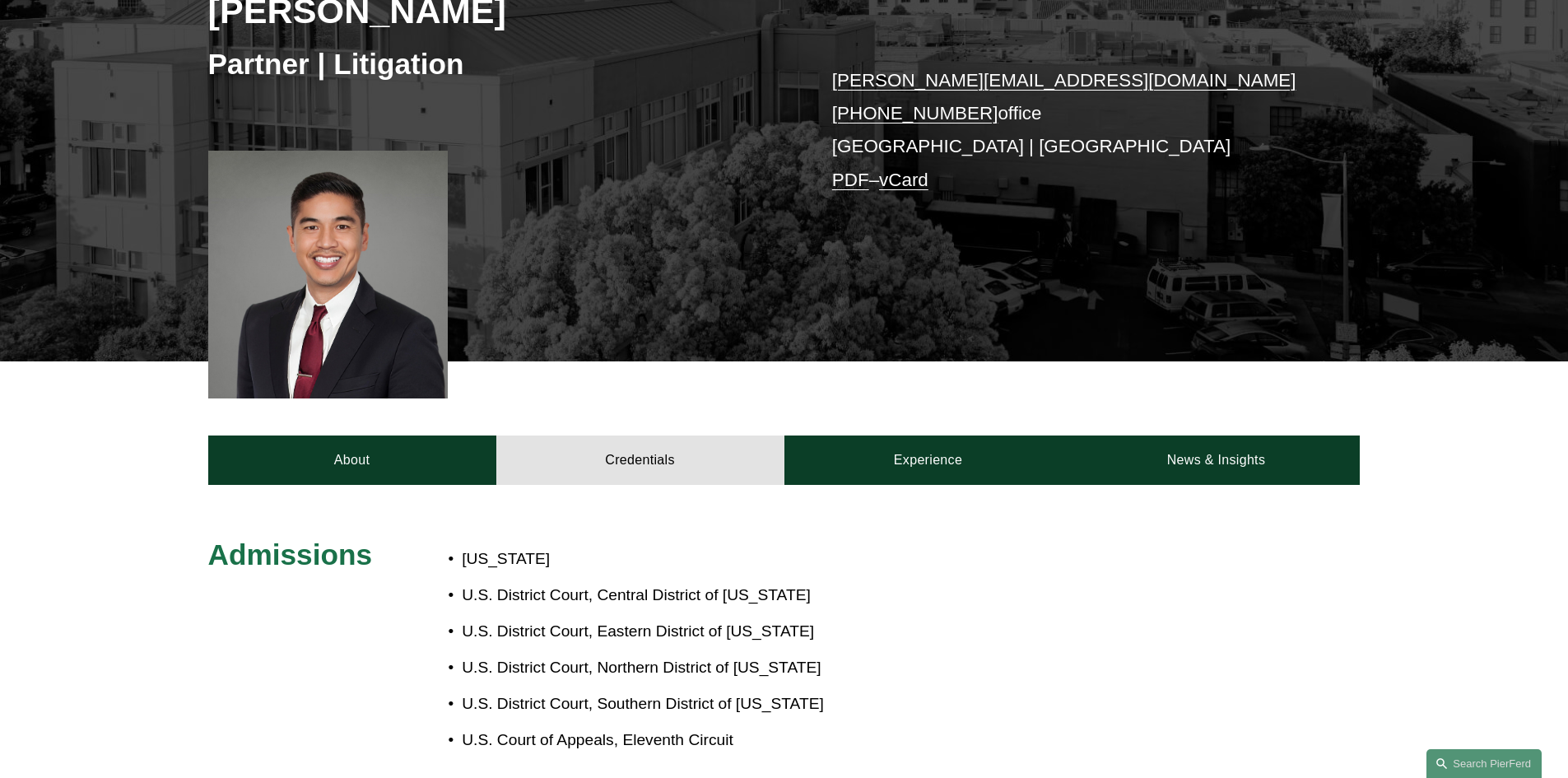
scroll to position [247, 0]
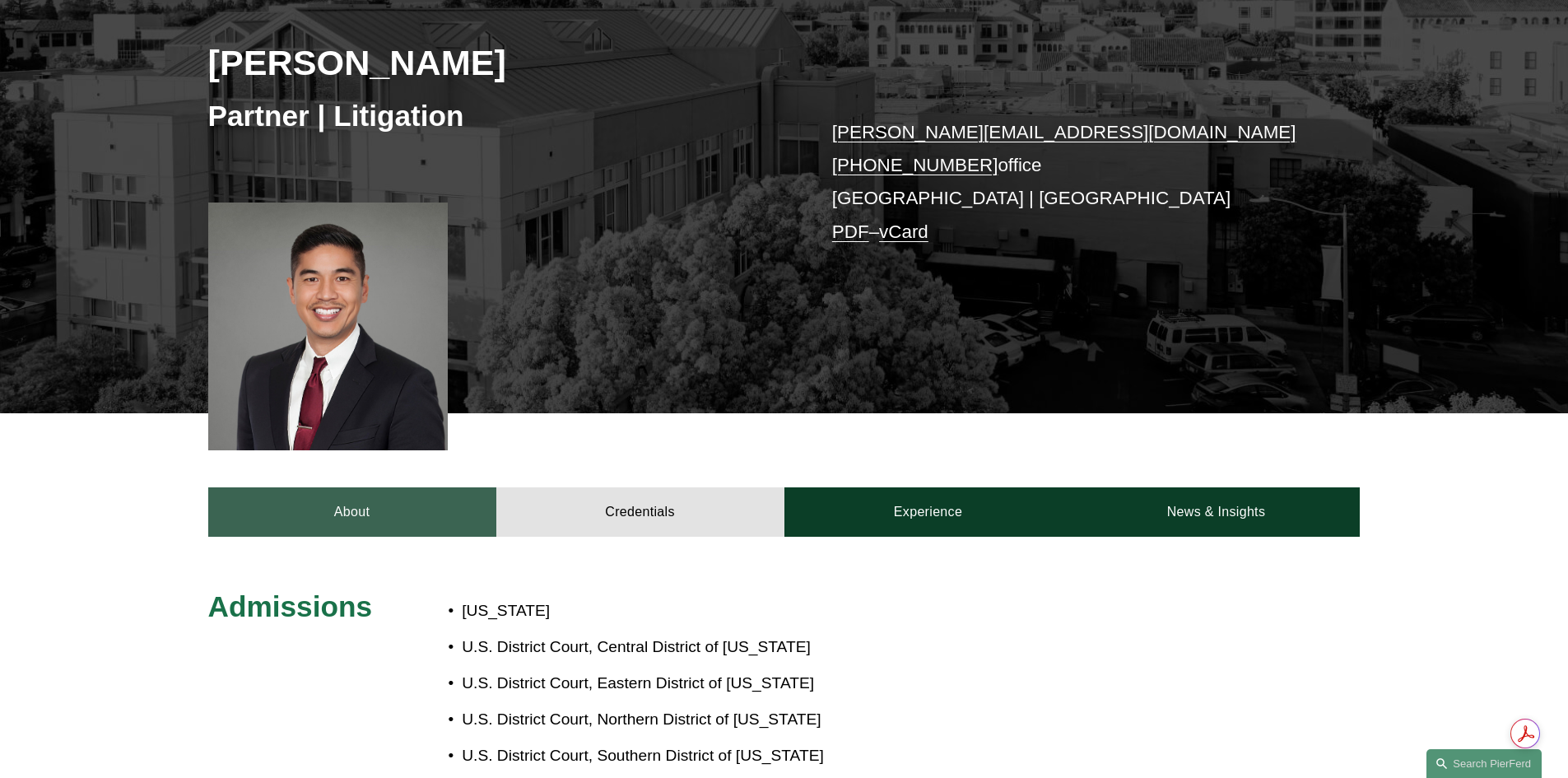
click at [358, 516] on link "About" at bounding box center [352, 512] width 288 height 49
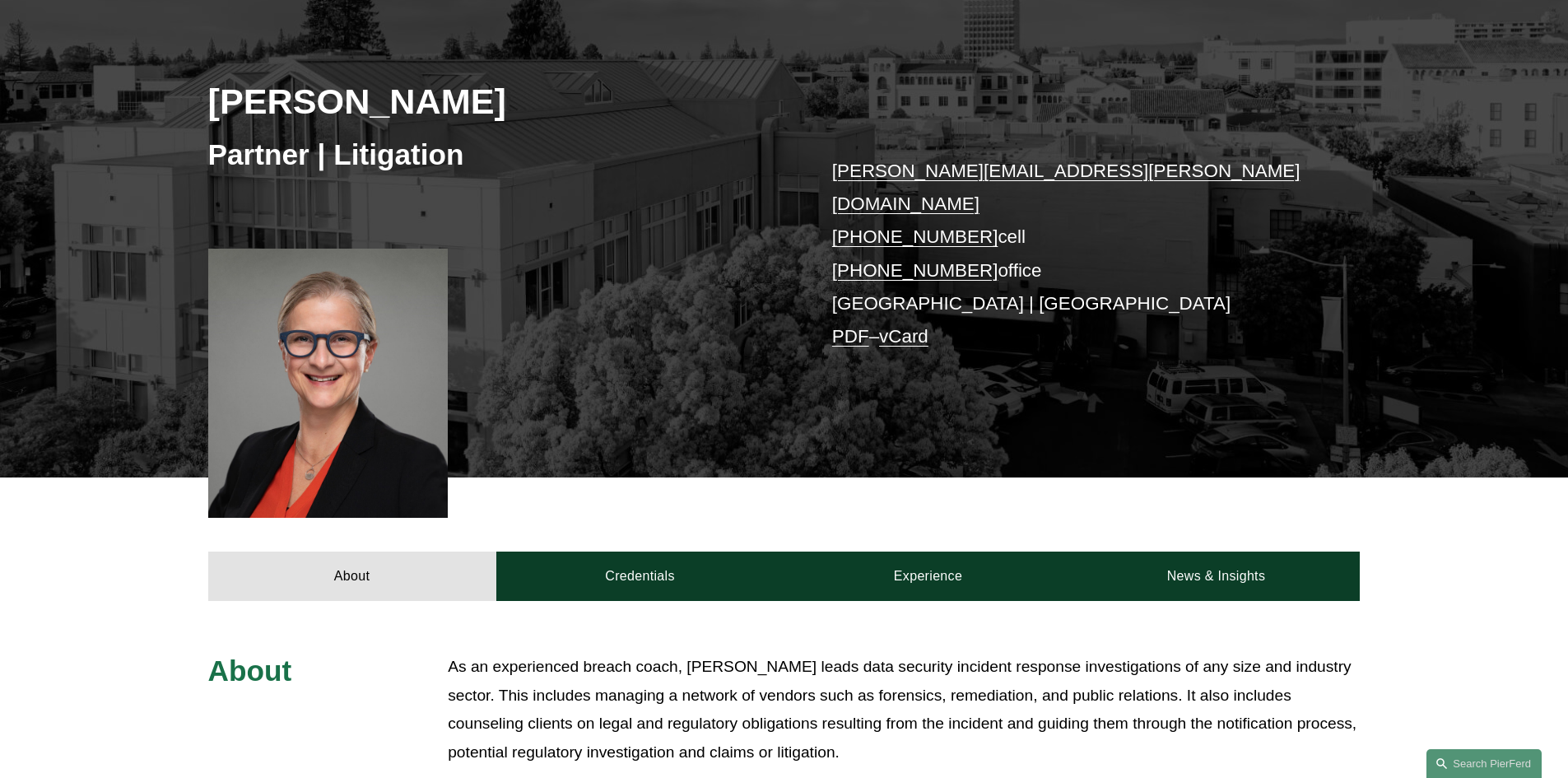
scroll to position [247, 0]
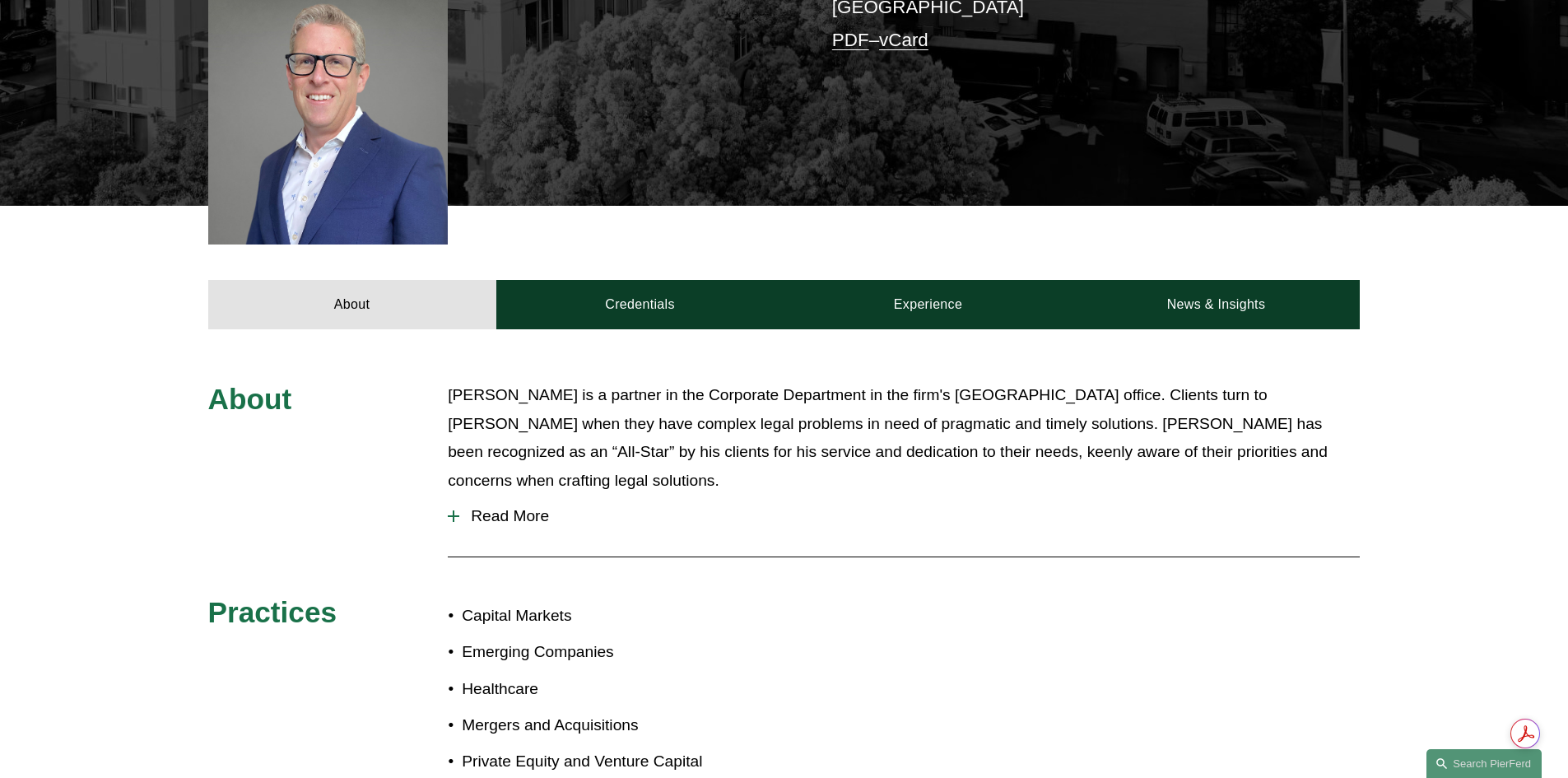
scroll to position [494, 0]
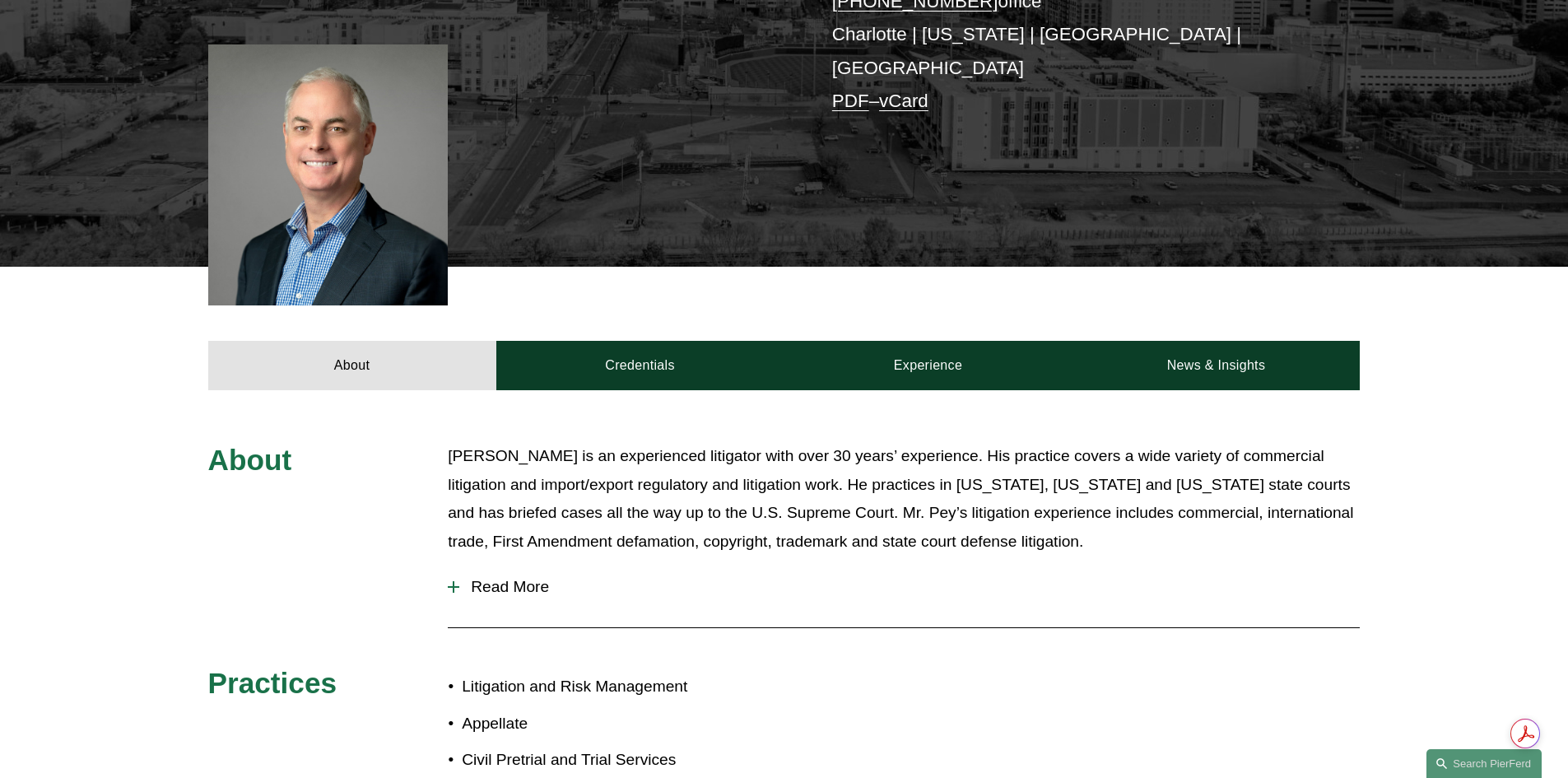
scroll to position [411, 0]
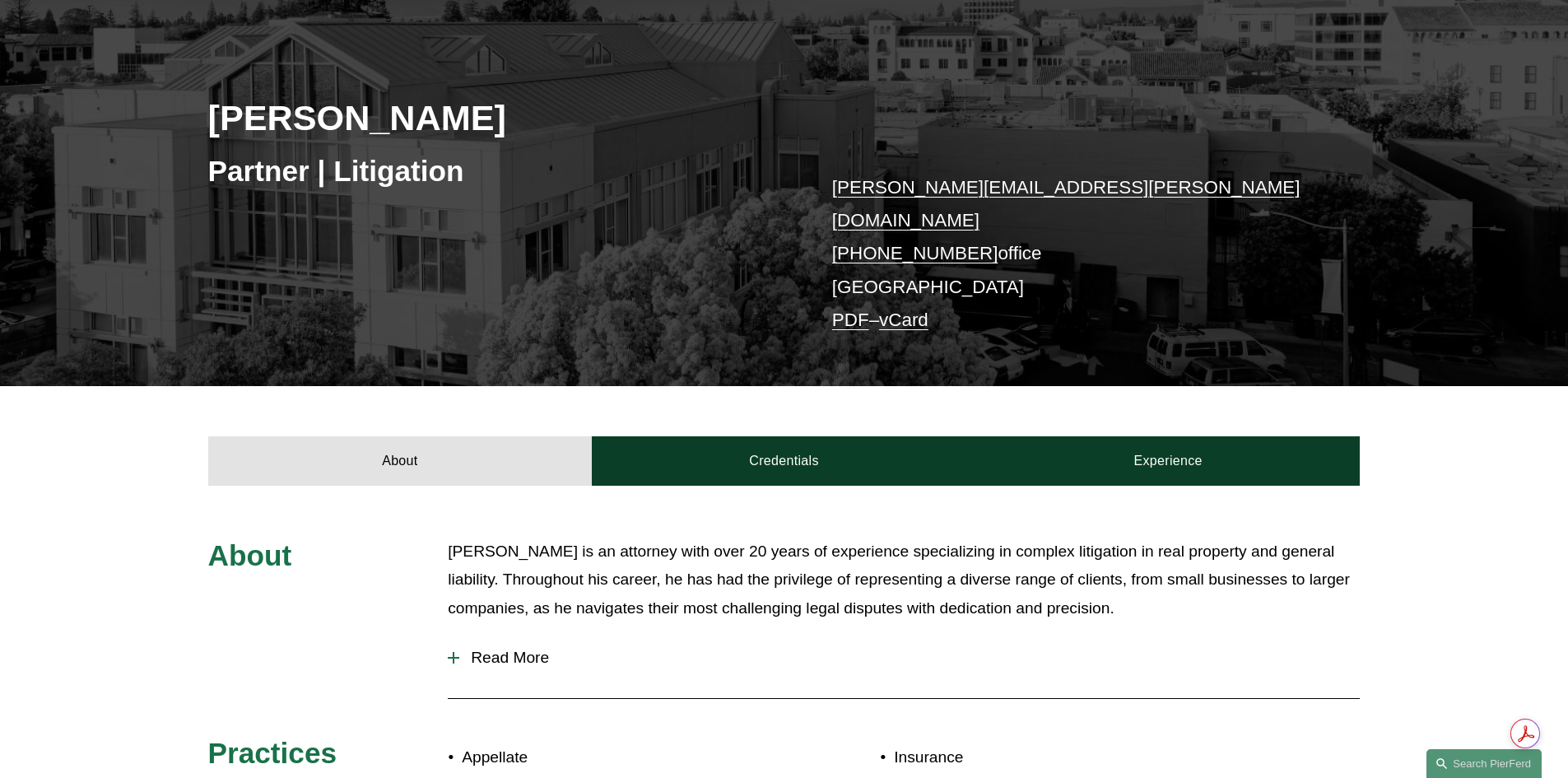
scroll to position [247, 0]
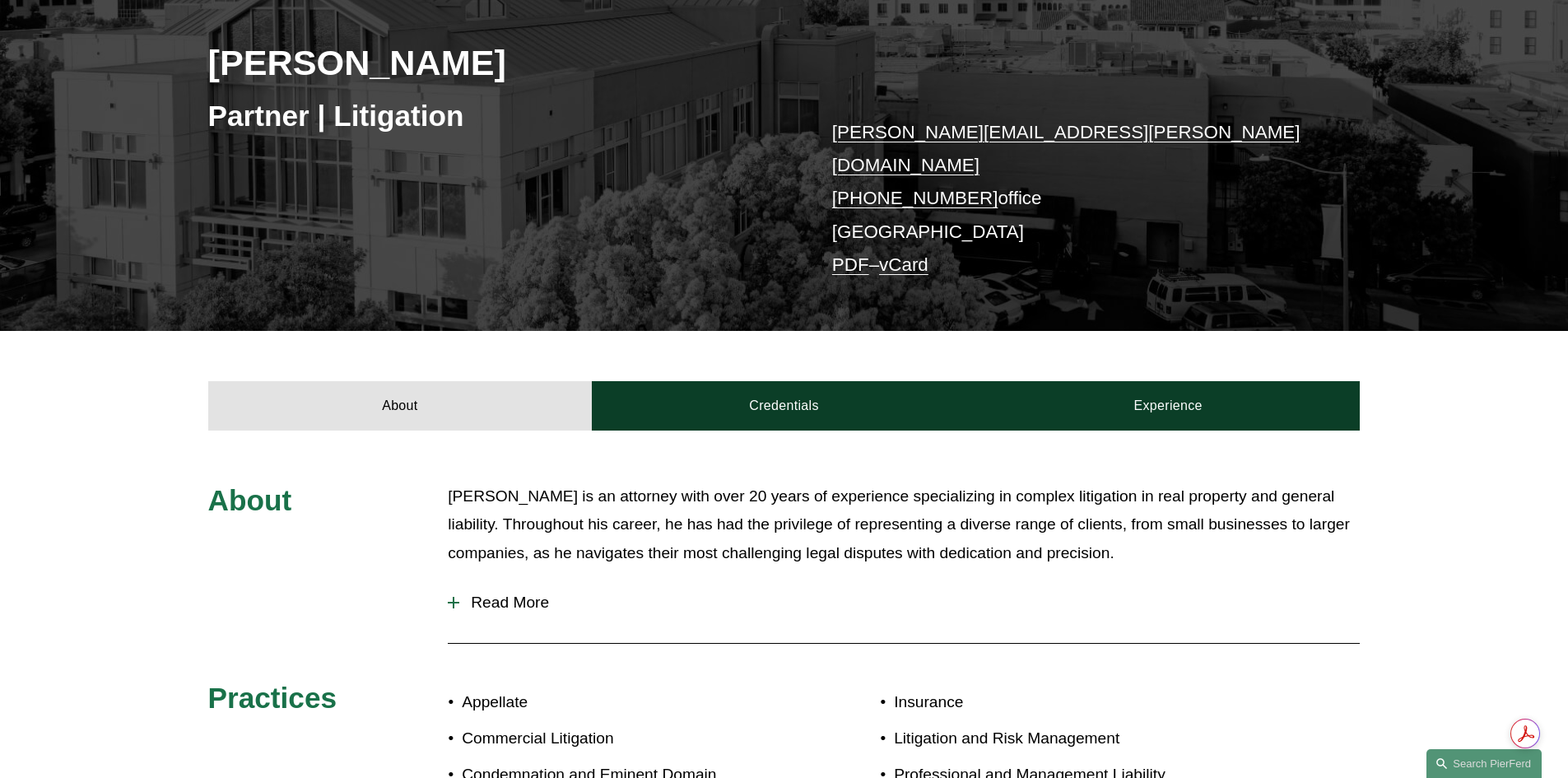
click at [465, 593] on span "Read More" at bounding box center [910, 603] width 901 height 19
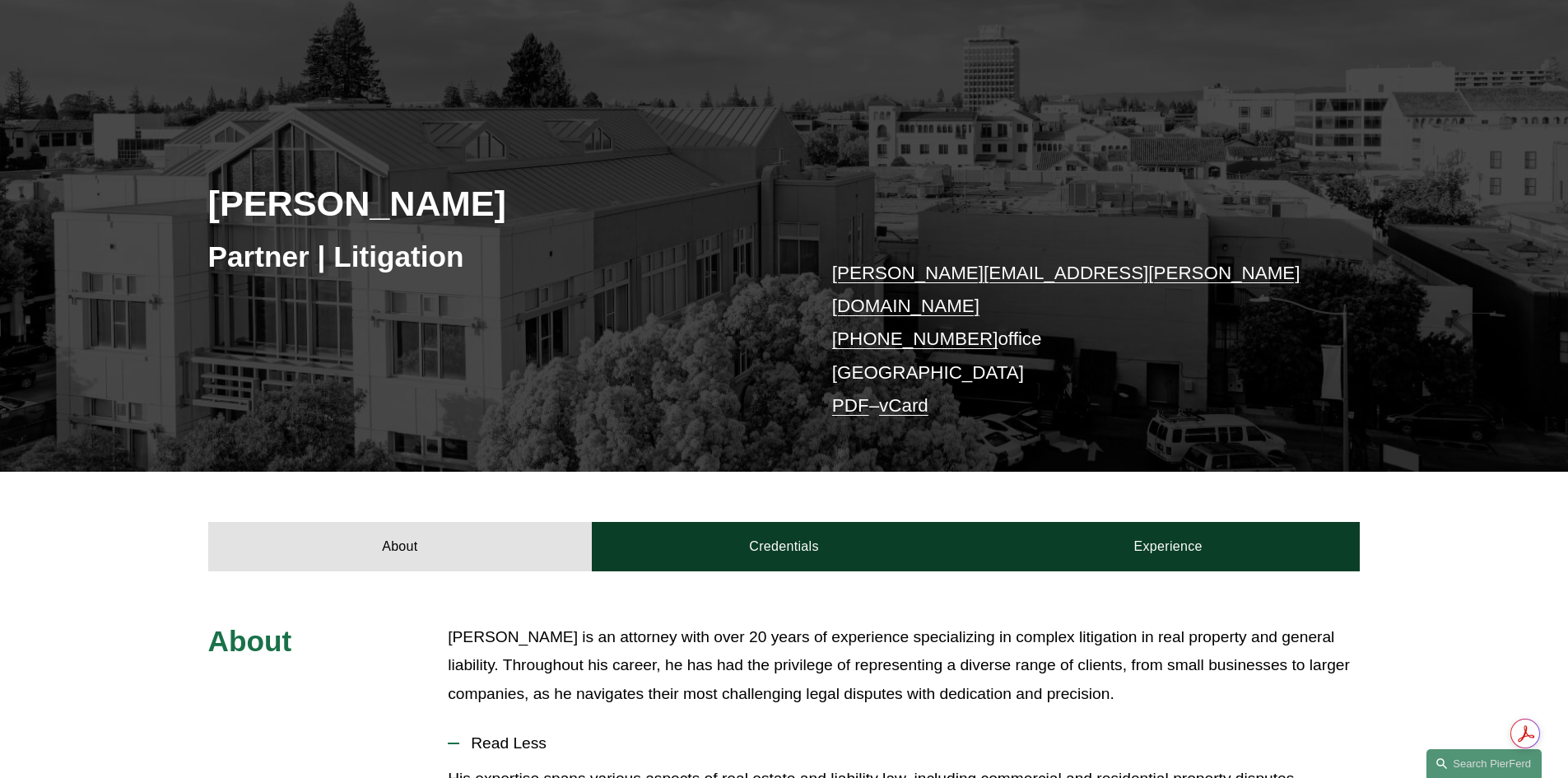
scroll to position [83, 0]
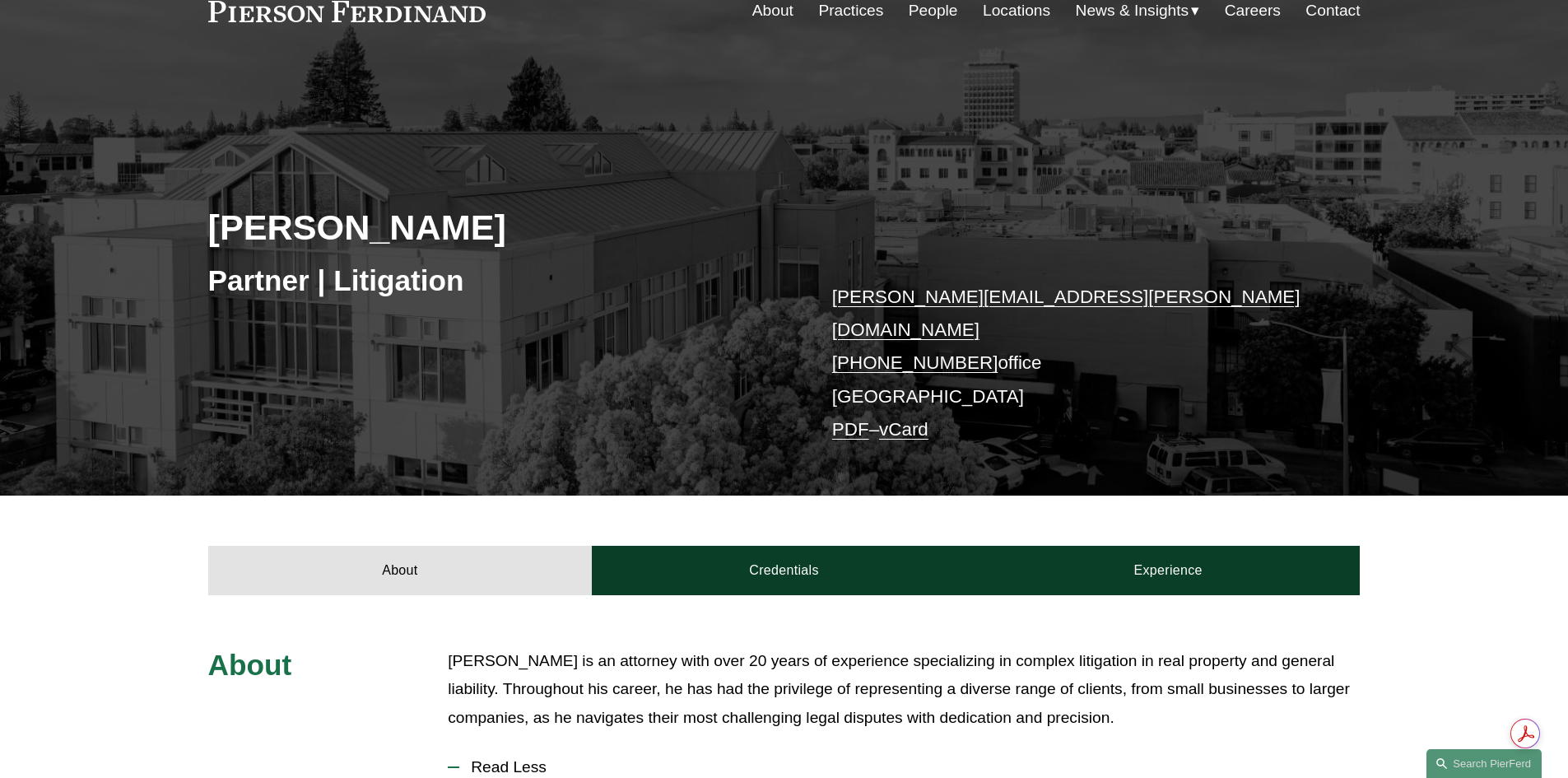
click at [918, 352] on link "[PHONE_NUMBER]" at bounding box center [914, 362] width 166 height 20
click at [964, 293] on link "[PERSON_NAME][EMAIL_ADDRESS][PERSON_NAME][DOMAIN_NAME]" at bounding box center [1066, 314] width 468 height 54
